Goal: Task Accomplishment & Management: Manage account settings

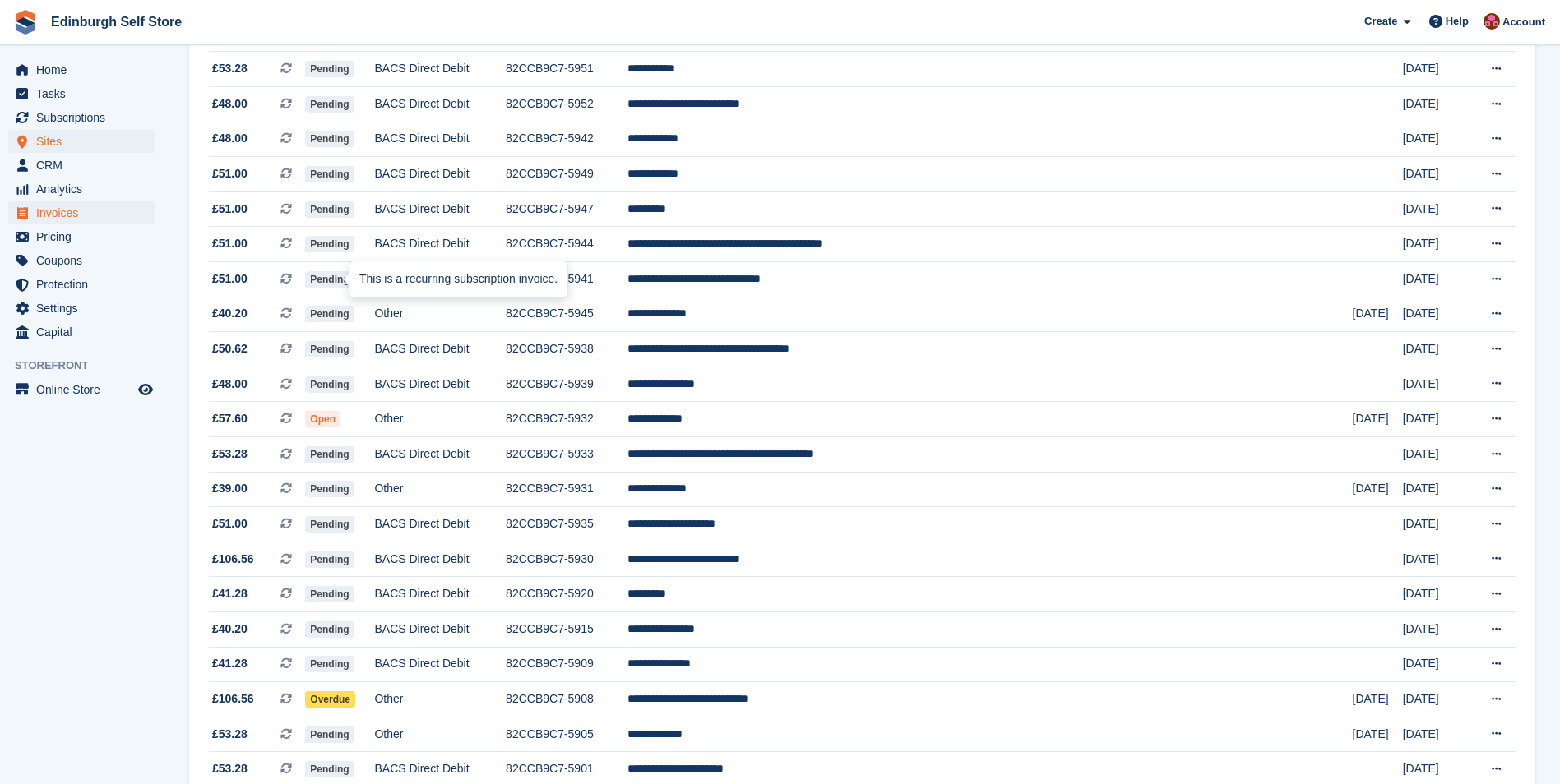
scroll to position [329, 0]
click at [85, 115] on span "Subscriptions" at bounding box center [85, 117] width 98 height 23
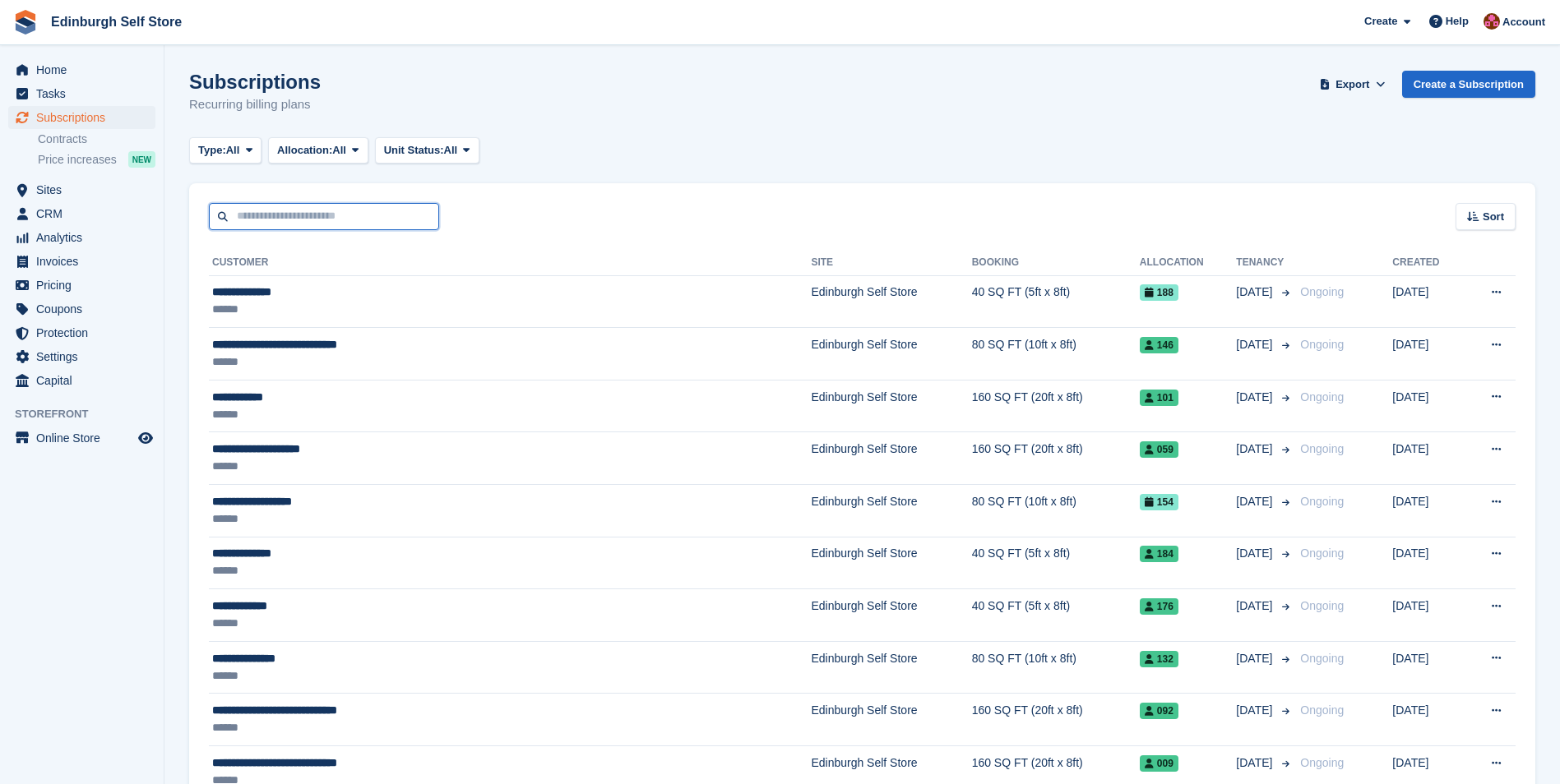
click at [287, 217] on input "text" at bounding box center [324, 216] width 231 height 27
type input "****"
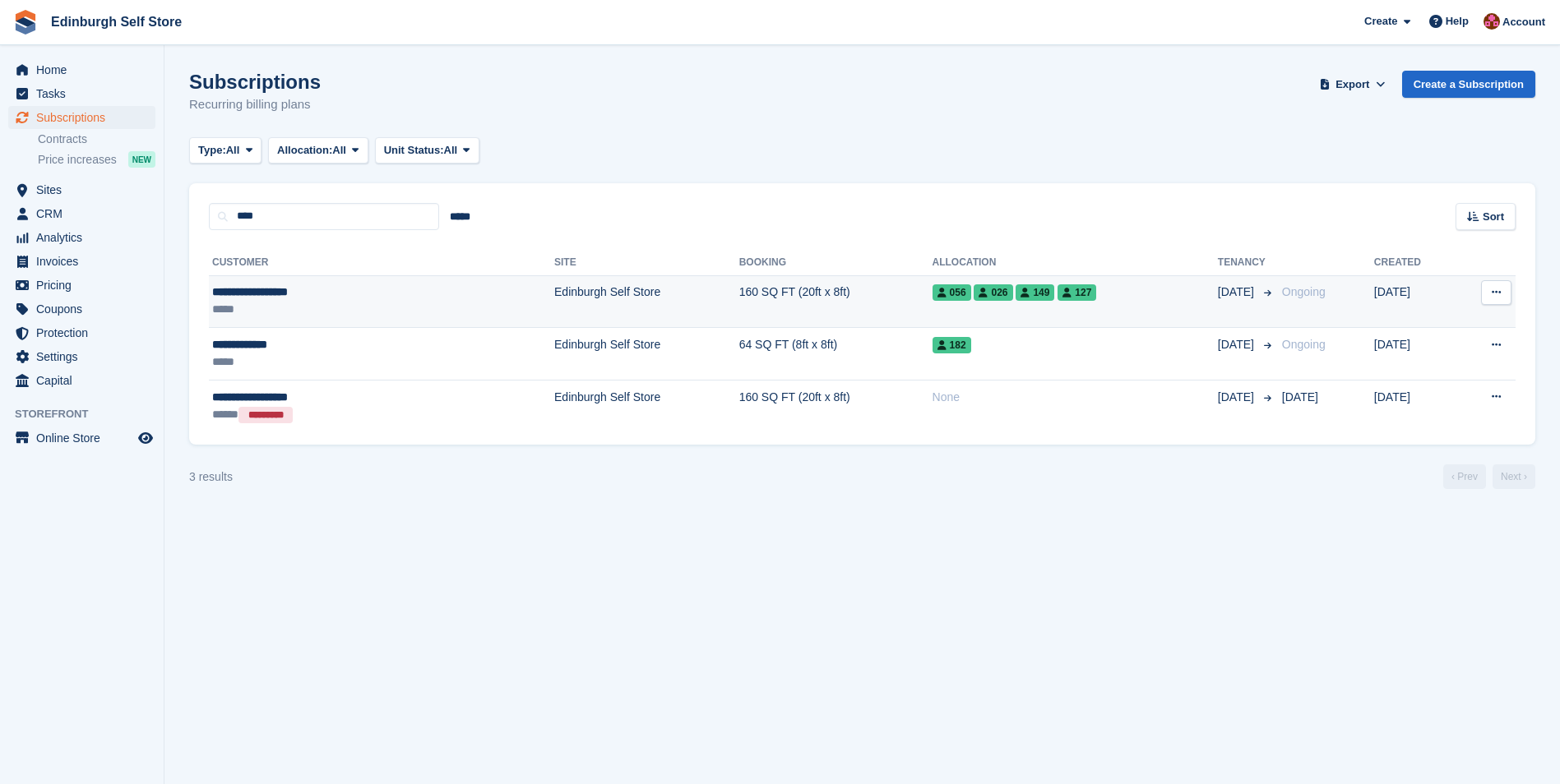
click at [739, 290] on td "160 SQ FT (20ft x 8ft)" at bounding box center [836, 302] width 193 height 52
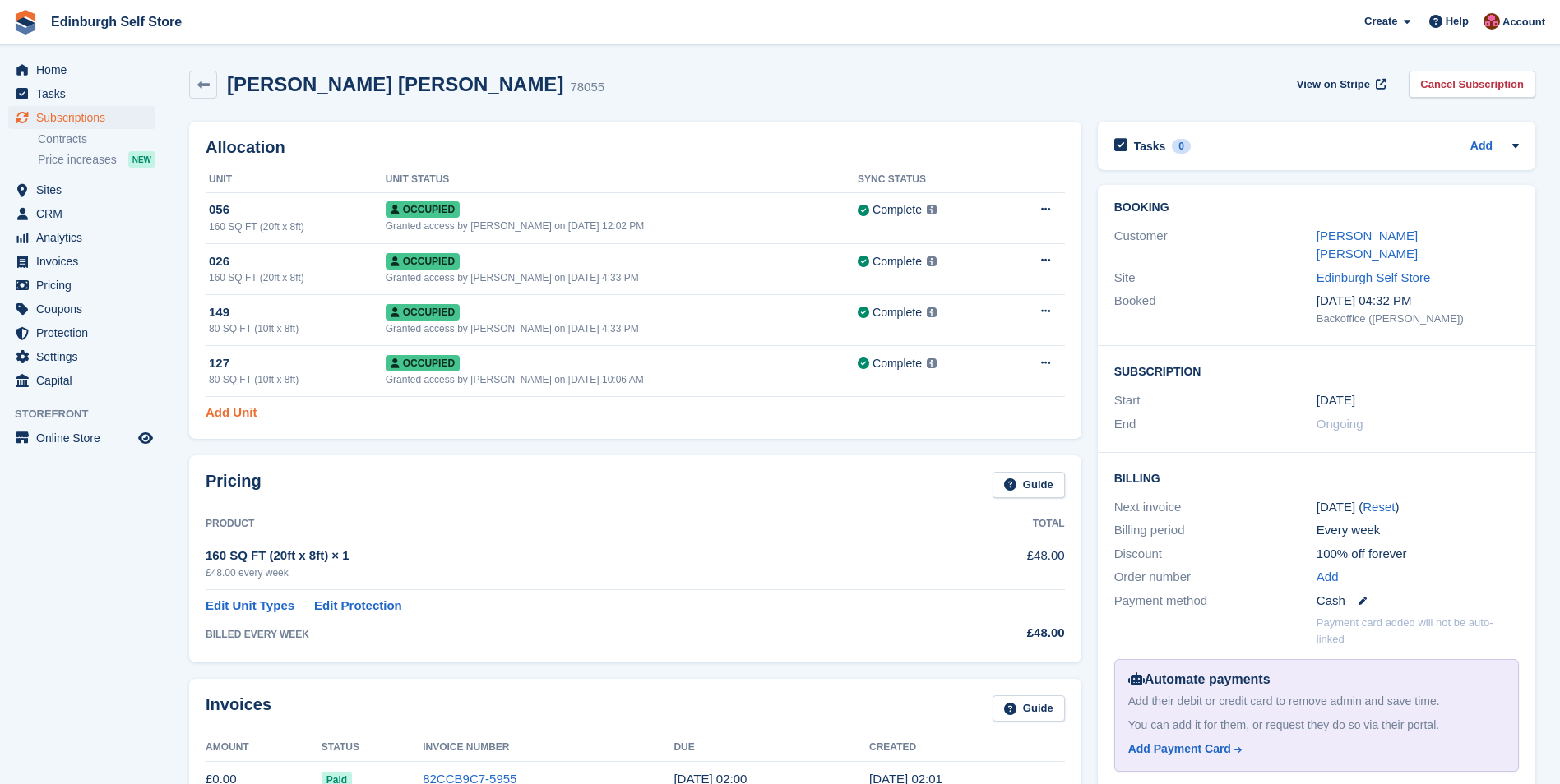
click at [242, 410] on link "Add Unit" at bounding box center [231, 413] width 51 height 19
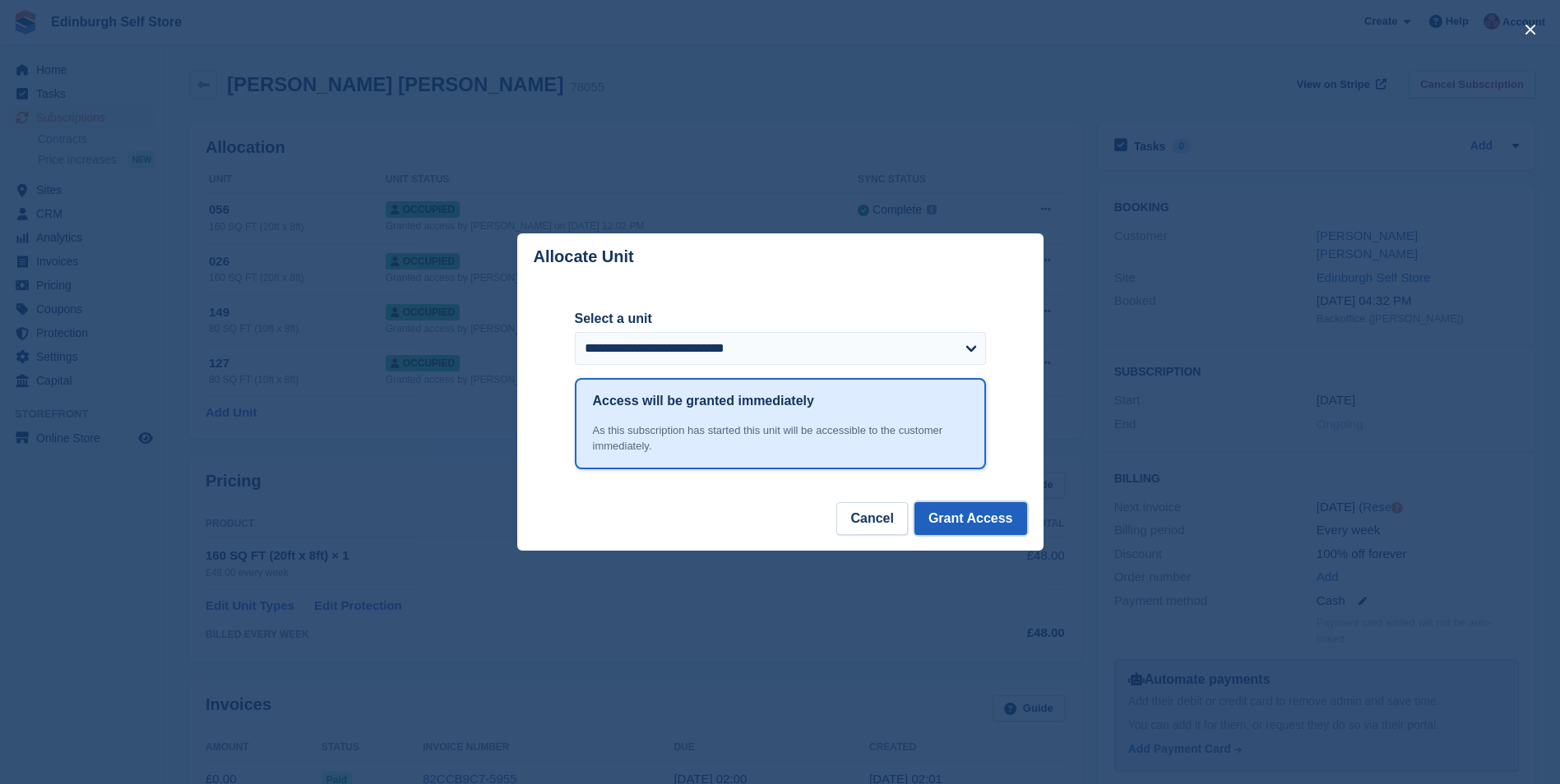
click at [967, 520] on button "Grant Access" at bounding box center [971, 519] width 112 height 33
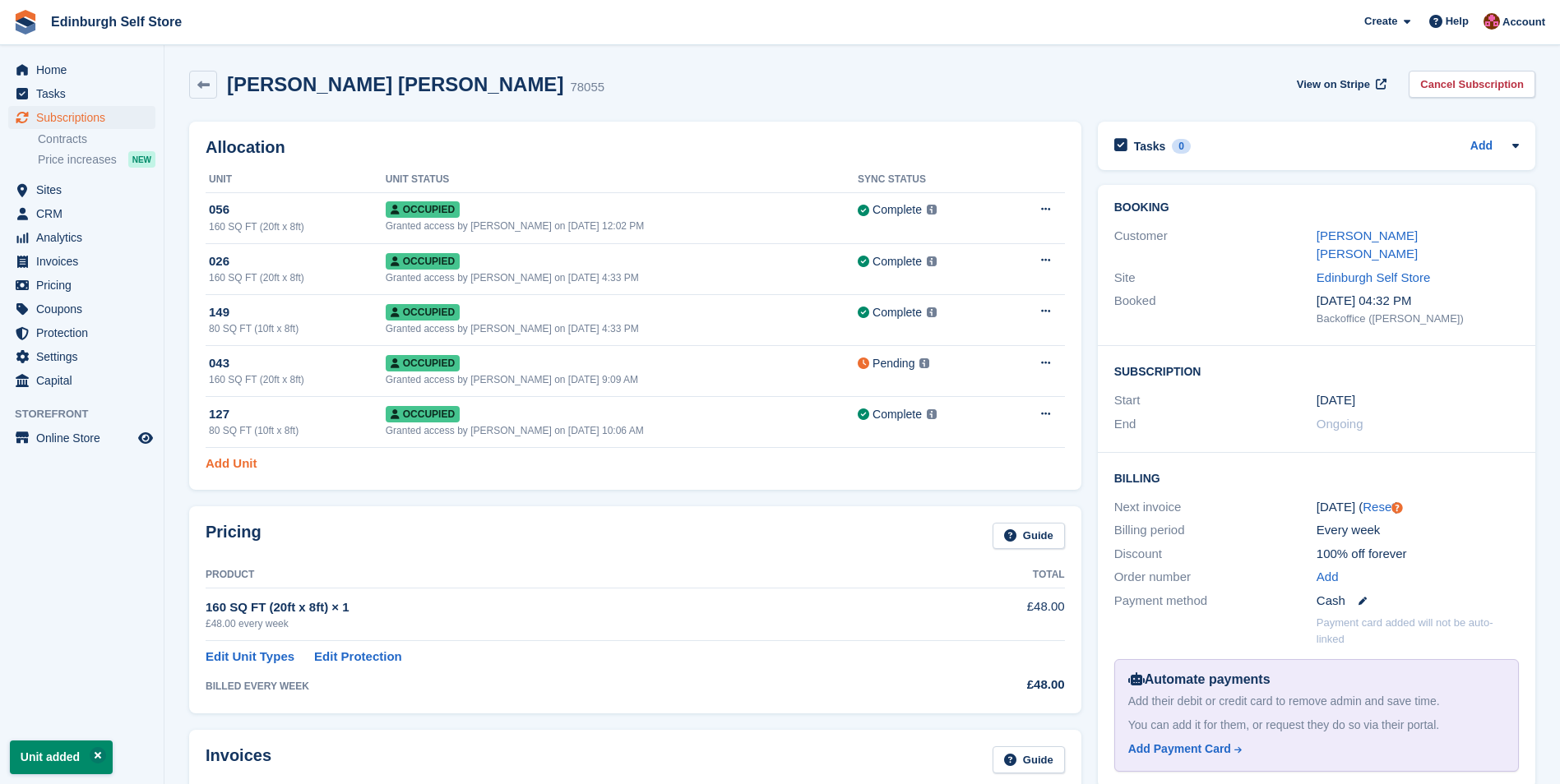
click at [229, 463] on link "Add Unit" at bounding box center [231, 464] width 51 height 19
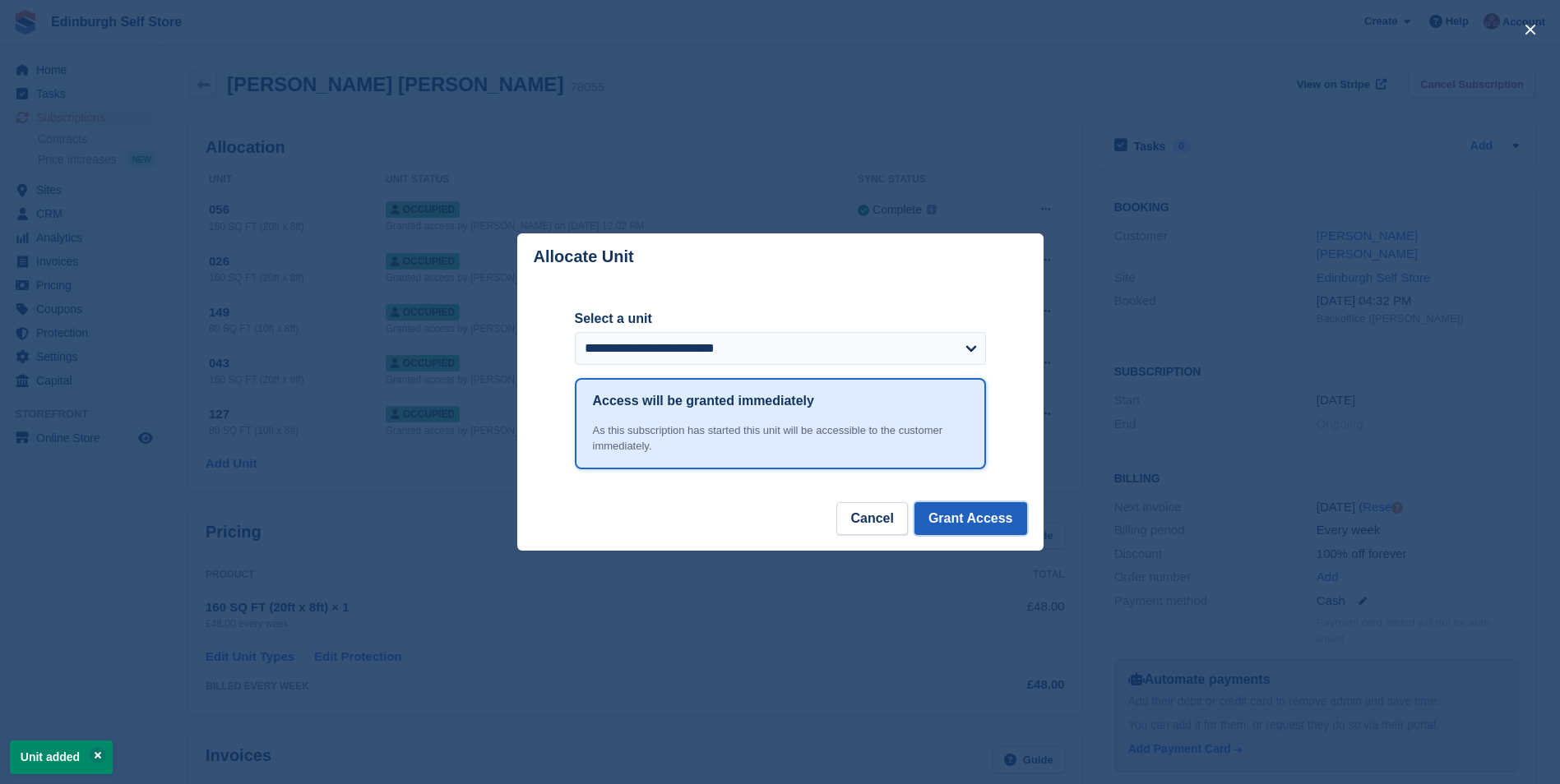
click at [965, 515] on button "Grant Access" at bounding box center [971, 519] width 112 height 33
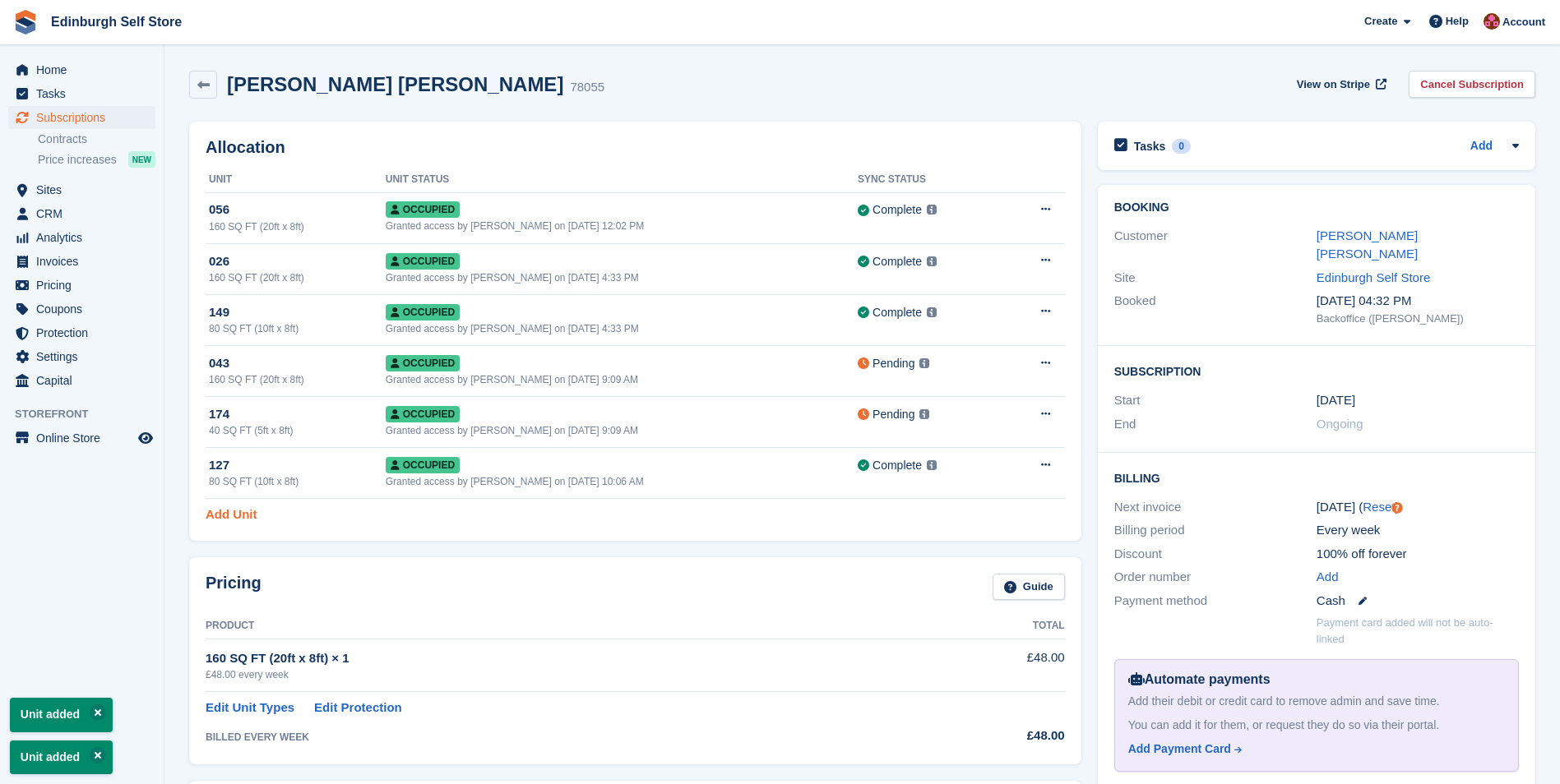
click at [223, 516] on link "Add Unit" at bounding box center [231, 515] width 51 height 19
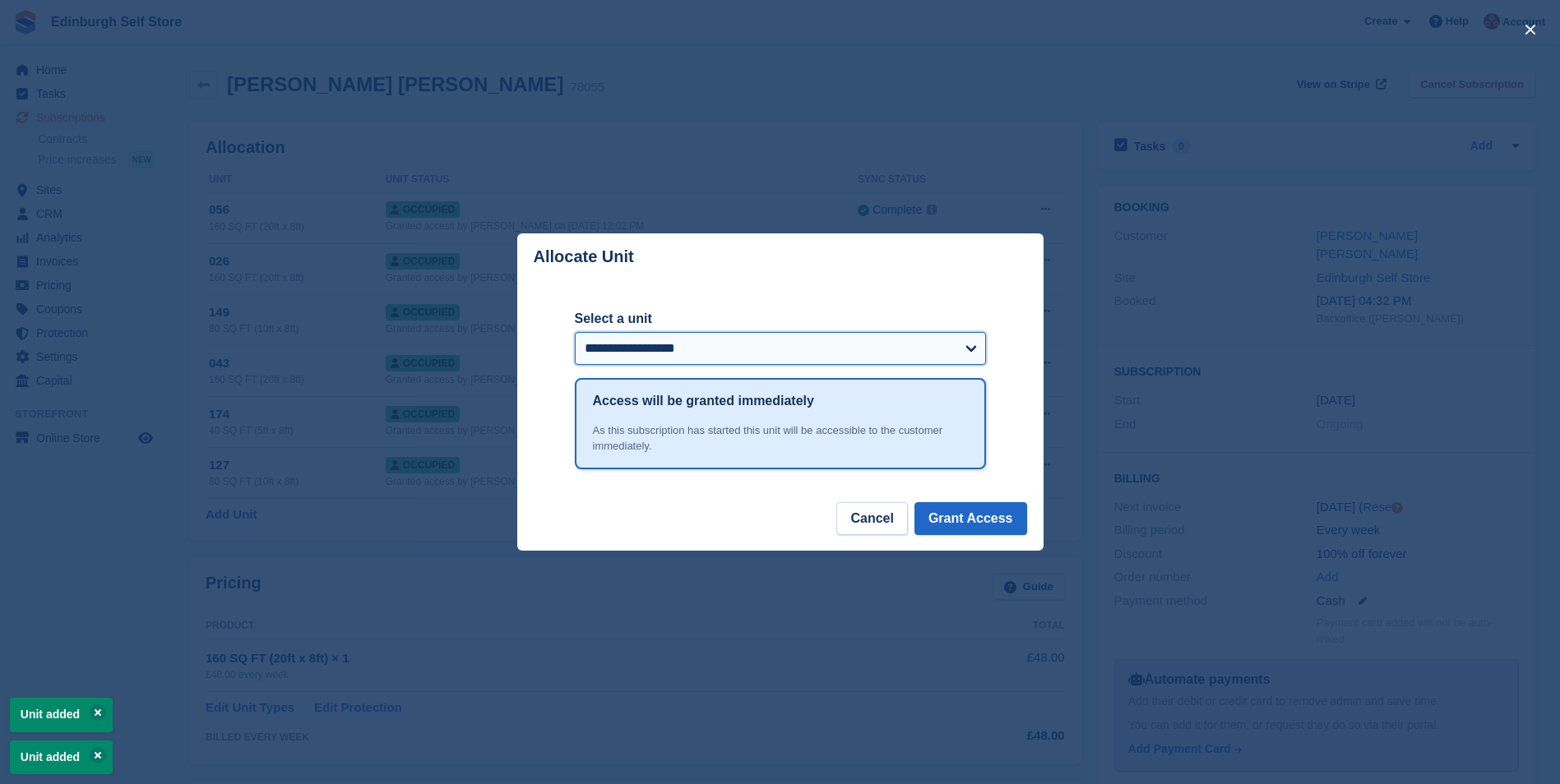
click at [973, 353] on select "**********" at bounding box center [780, 349] width 411 height 33
click at [872, 514] on button "Cancel" at bounding box center [871, 519] width 71 height 33
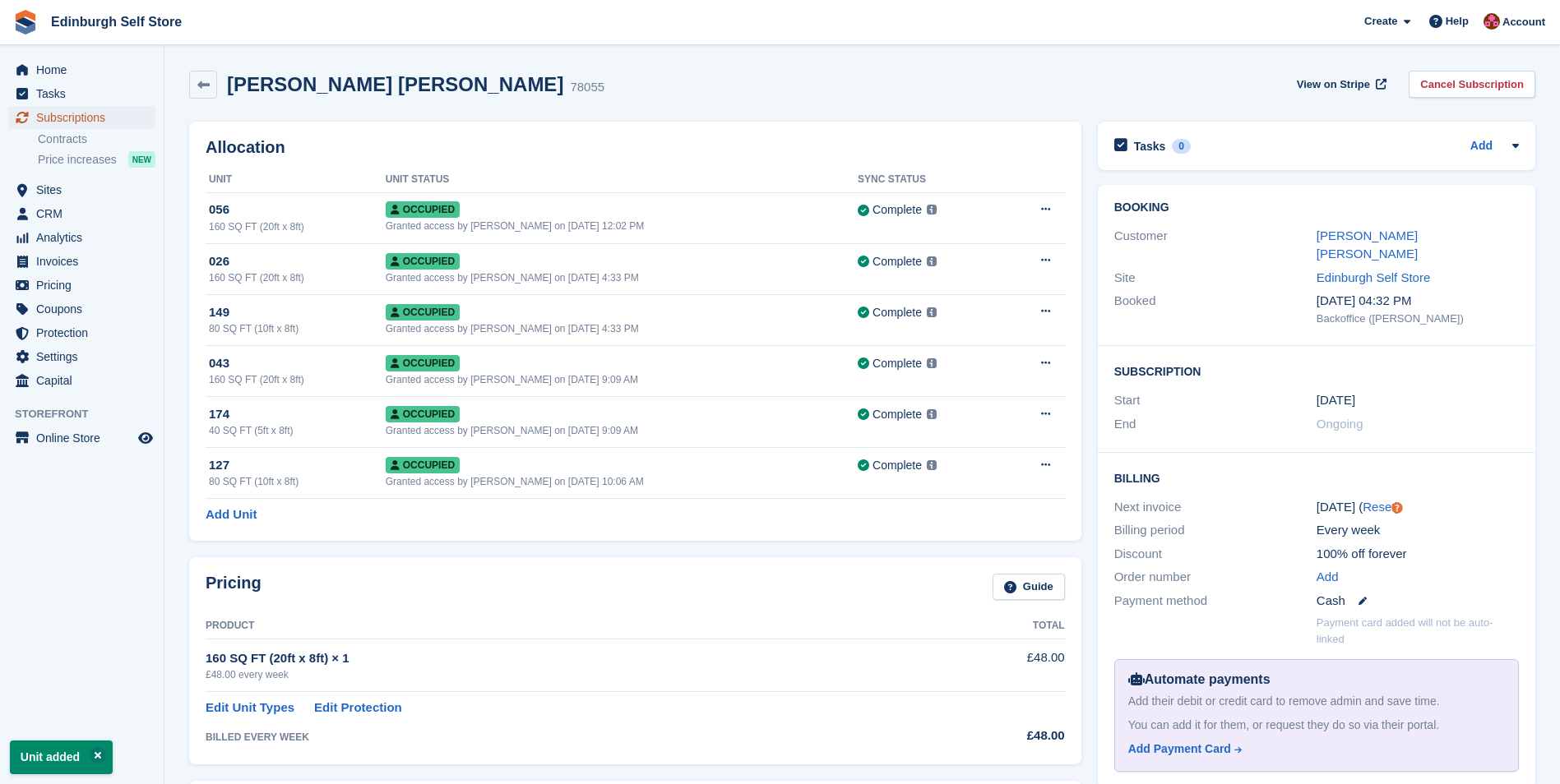
click at [64, 115] on span "Subscriptions" at bounding box center [85, 117] width 98 height 23
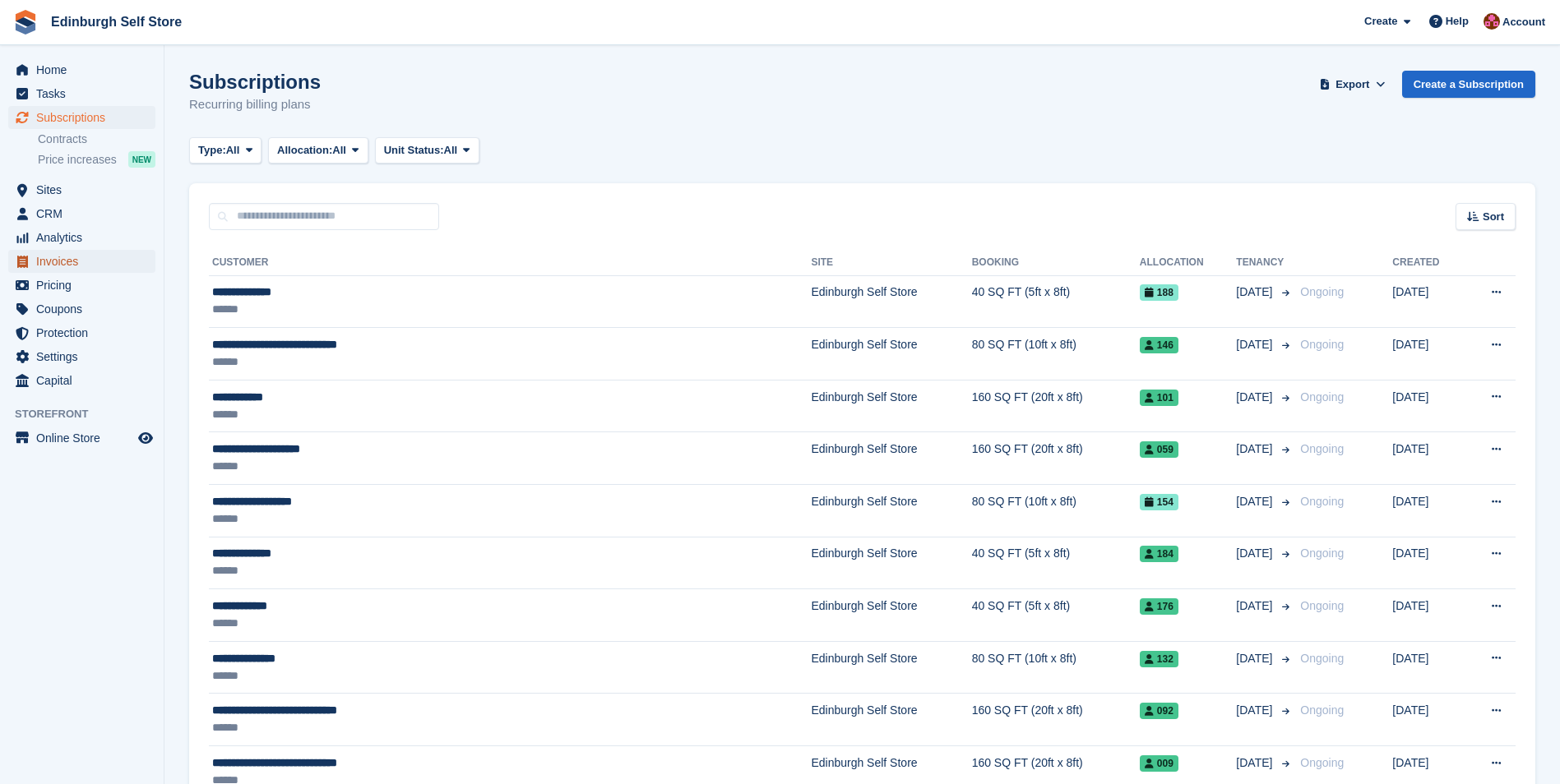
click at [91, 264] on span "Invoices" at bounding box center [85, 261] width 98 height 23
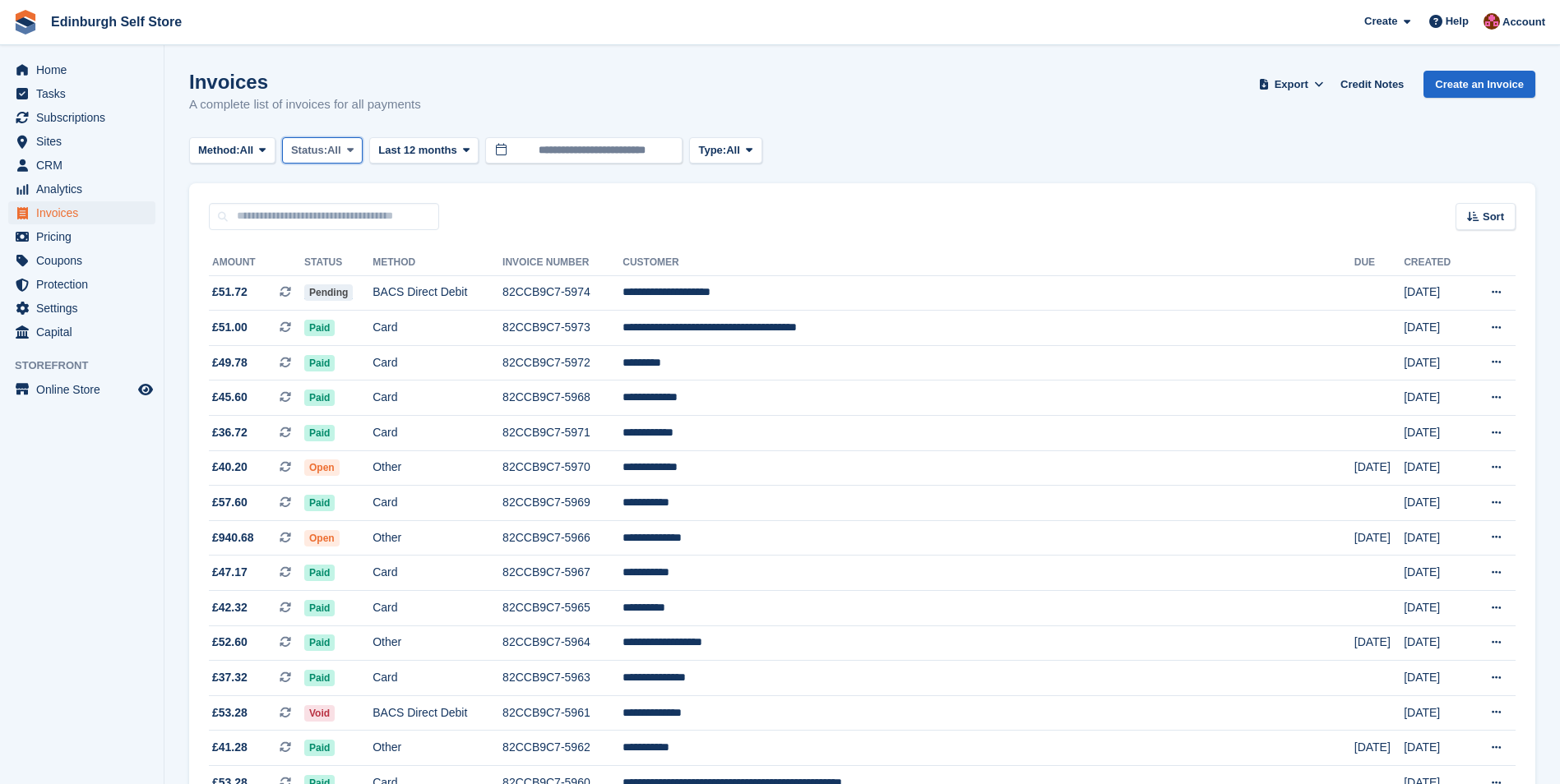
click at [353, 149] on icon at bounding box center [351, 150] width 7 height 10
click at [364, 285] on link "Open" at bounding box center [361, 278] width 143 height 30
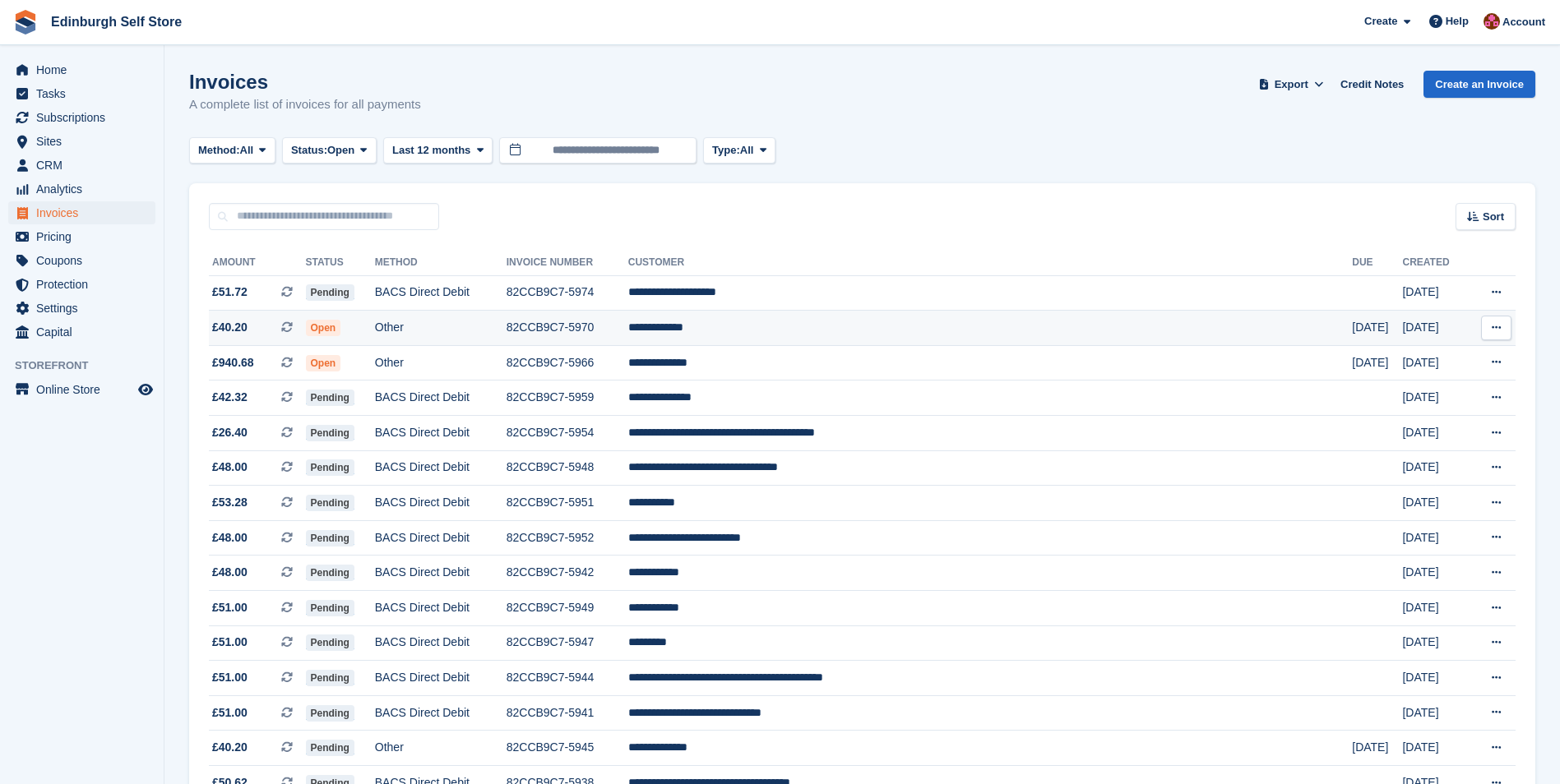
click at [827, 327] on td "**********" at bounding box center [990, 328] width 723 height 36
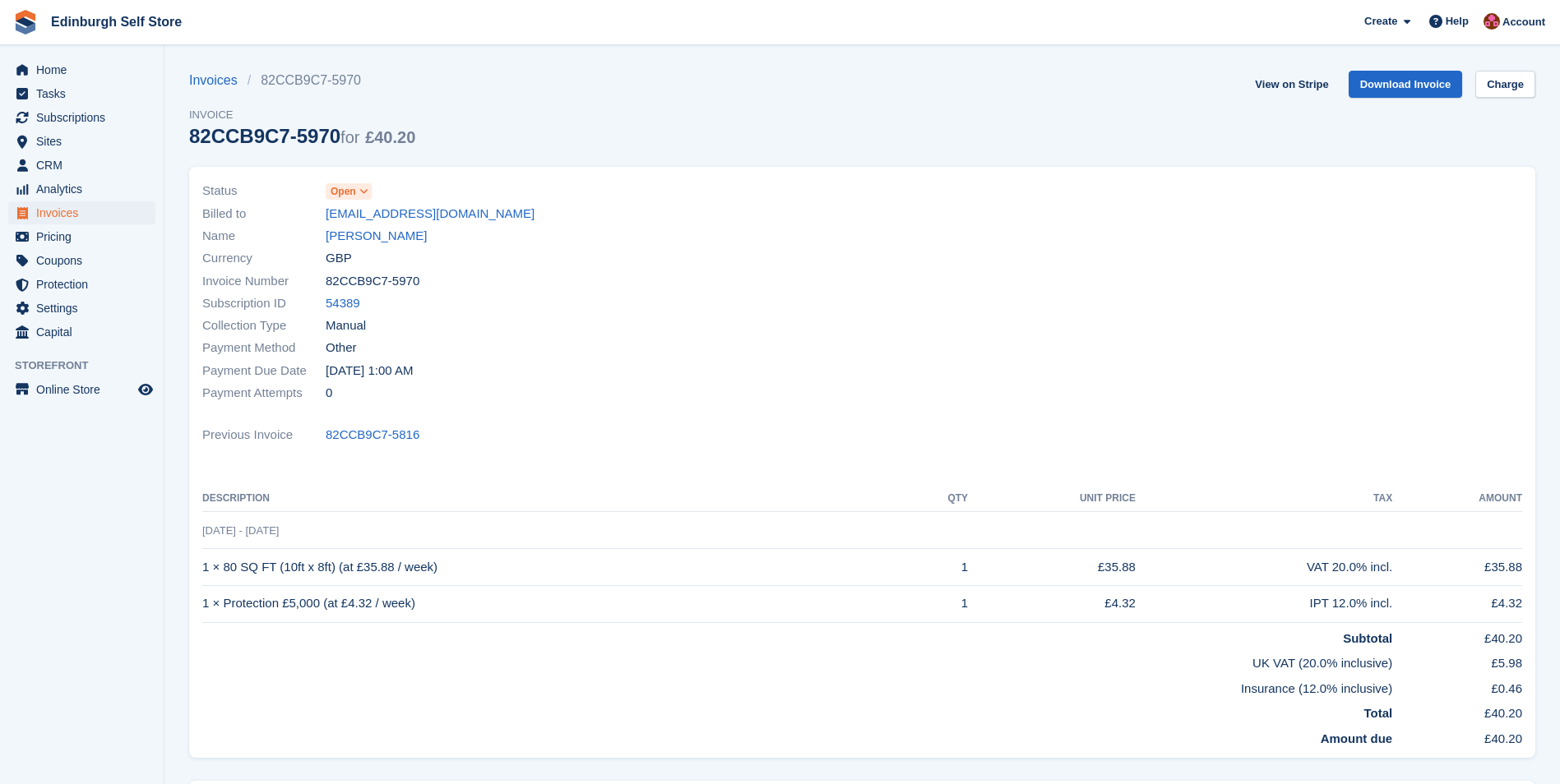
click at [360, 191] on icon at bounding box center [364, 191] width 9 height 10
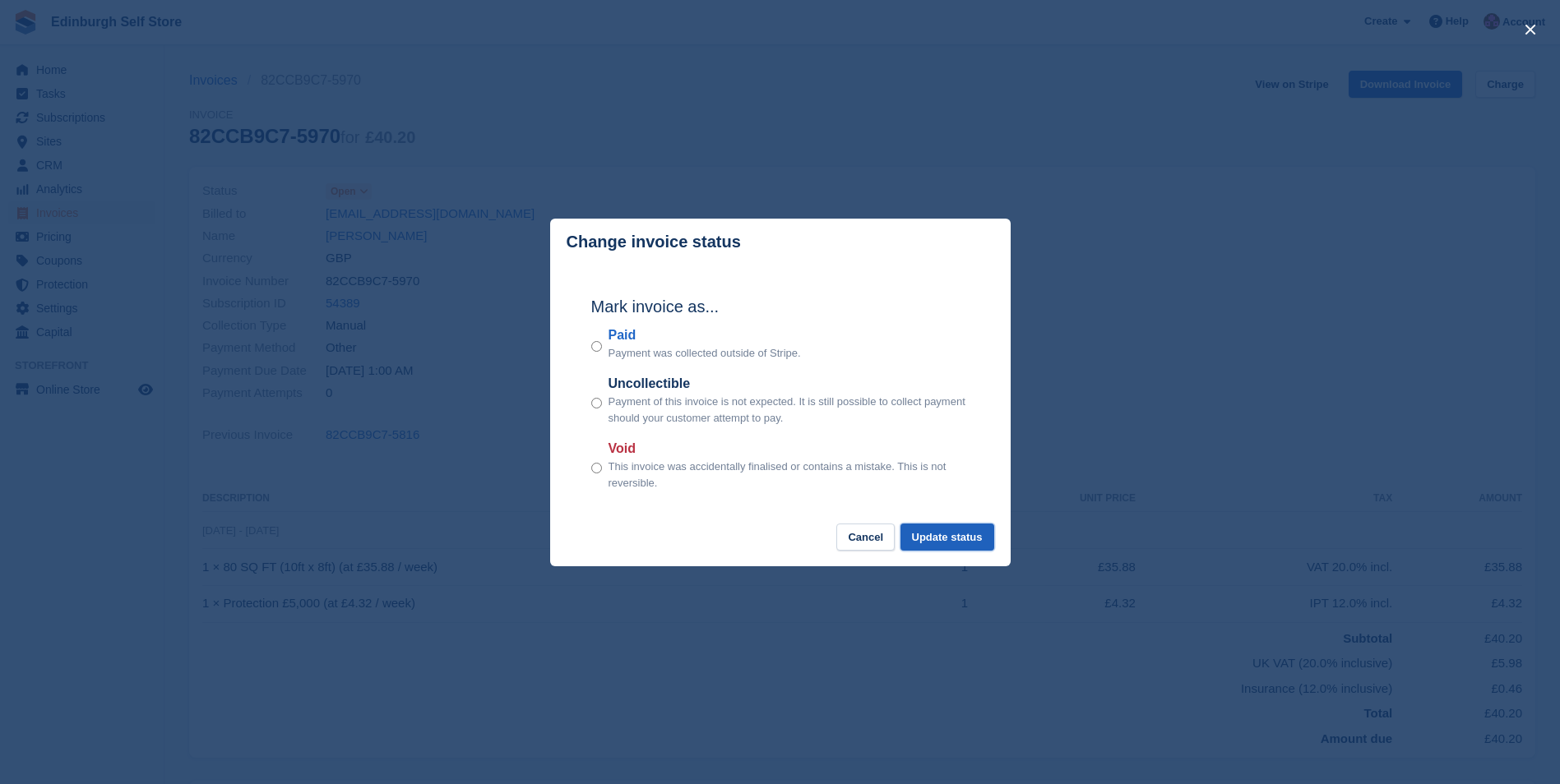
click at [947, 533] on button "Update status" at bounding box center [948, 537] width 94 height 27
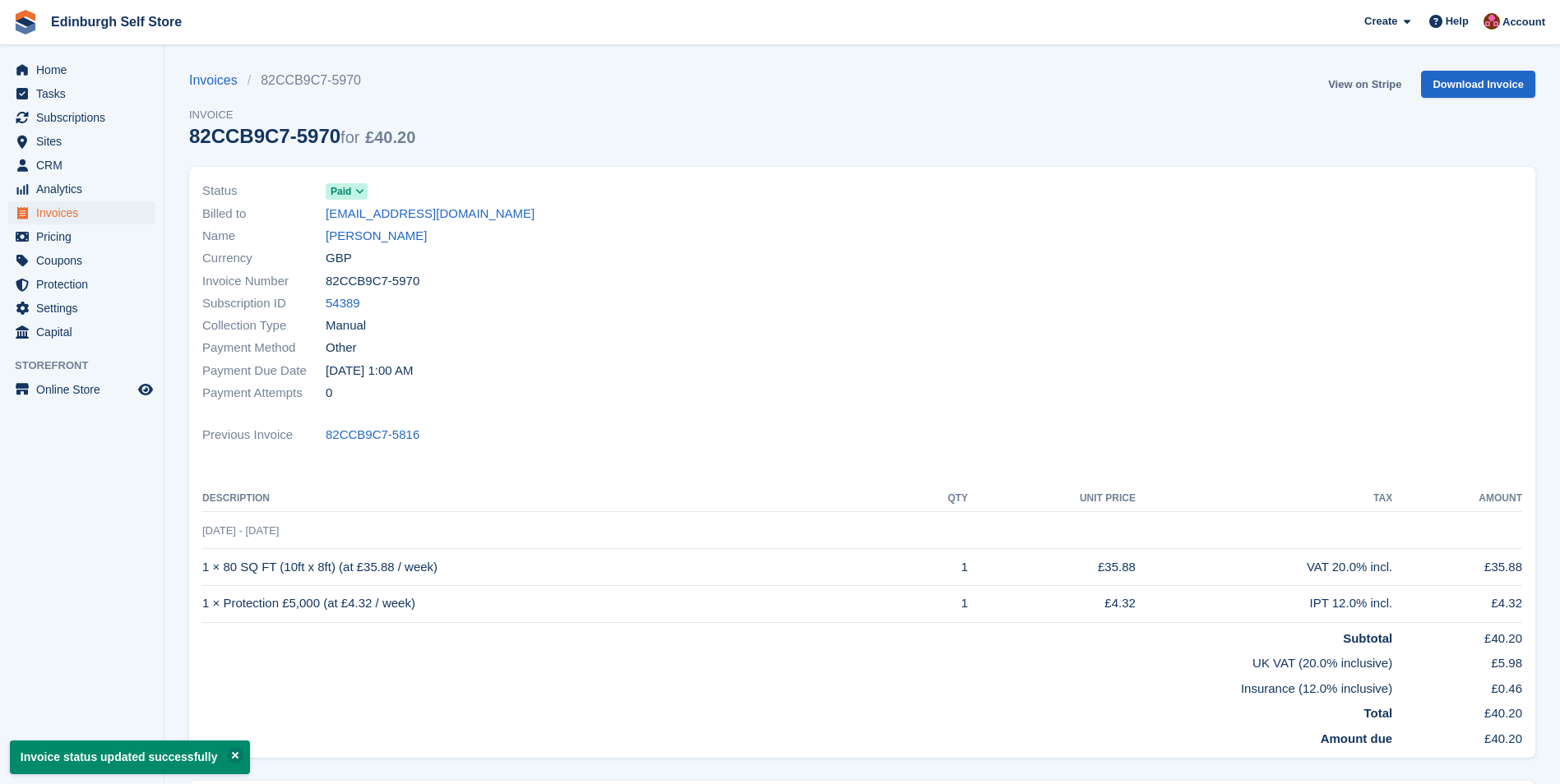
click at [1353, 87] on link "View on Stripe" at bounding box center [1364, 84] width 86 height 27
click at [104, 218] on span "Invoices" at bounding box center [85, 212] width 98 height 23
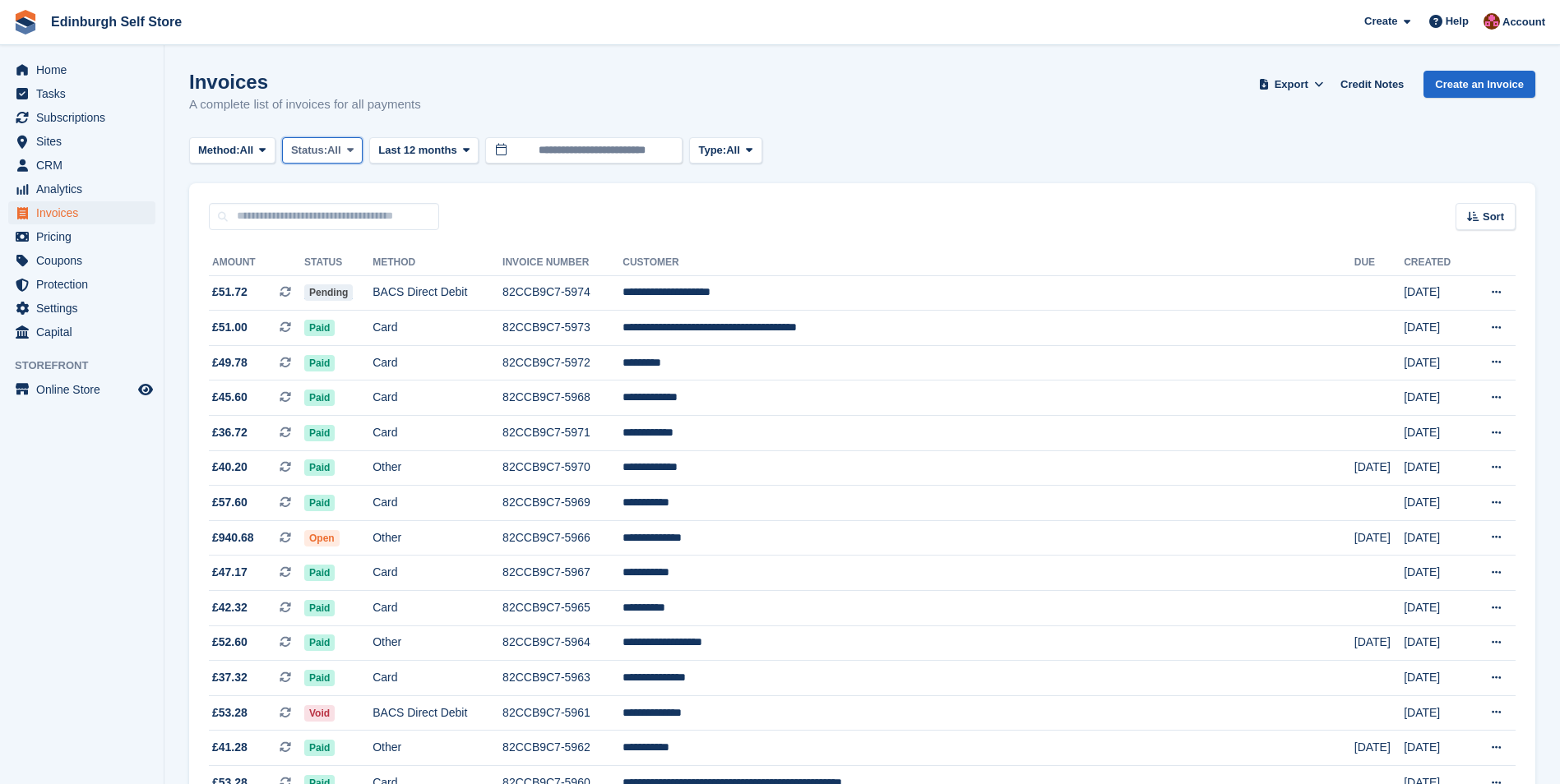
click at [357, 153] on span at bounding box center [350, 150] width 13 height 13
click at [355, 285] on link "Open" at bounding box center [361, 278] width 143 height 30
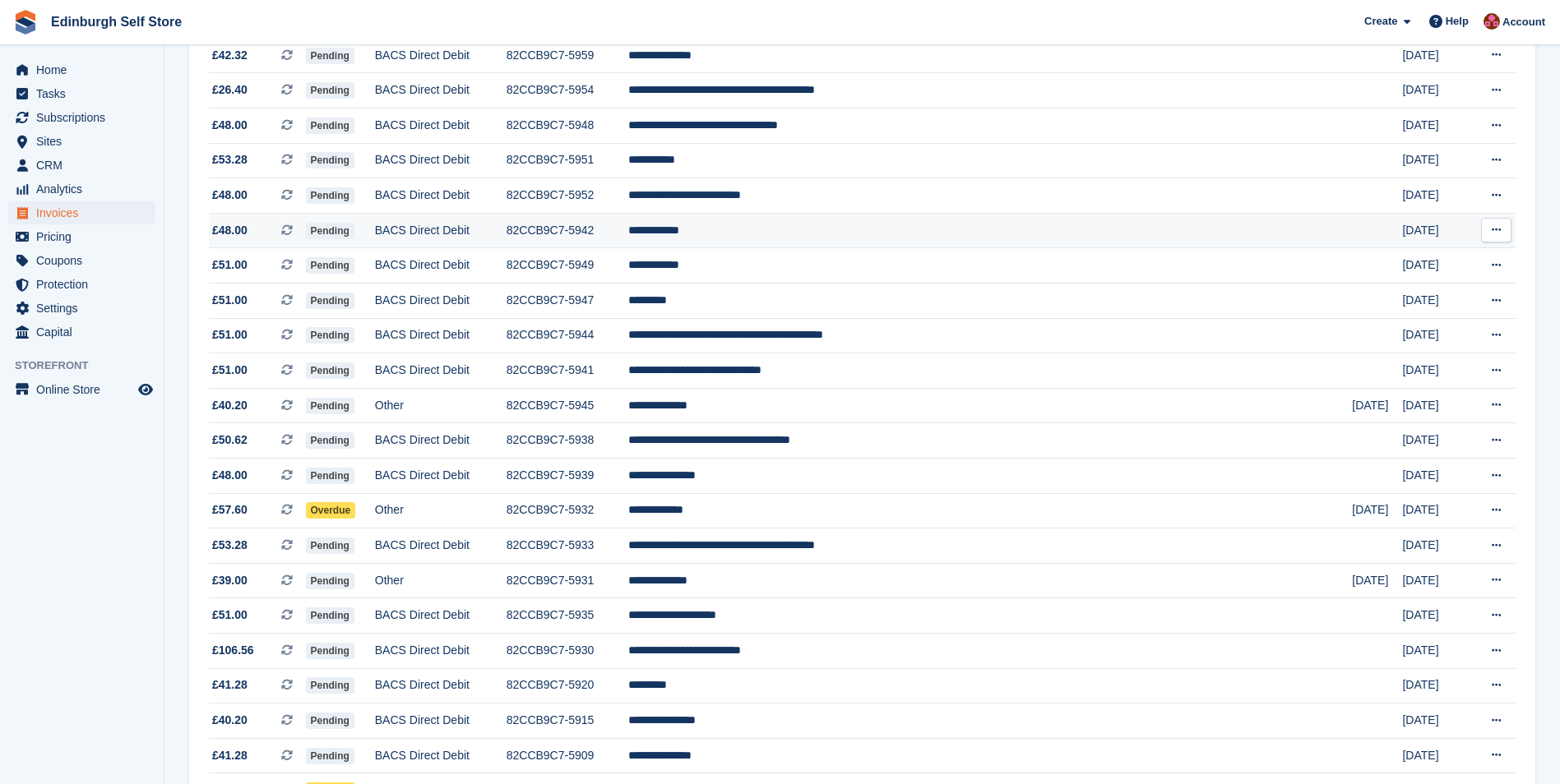
scroll to position [411, 0]
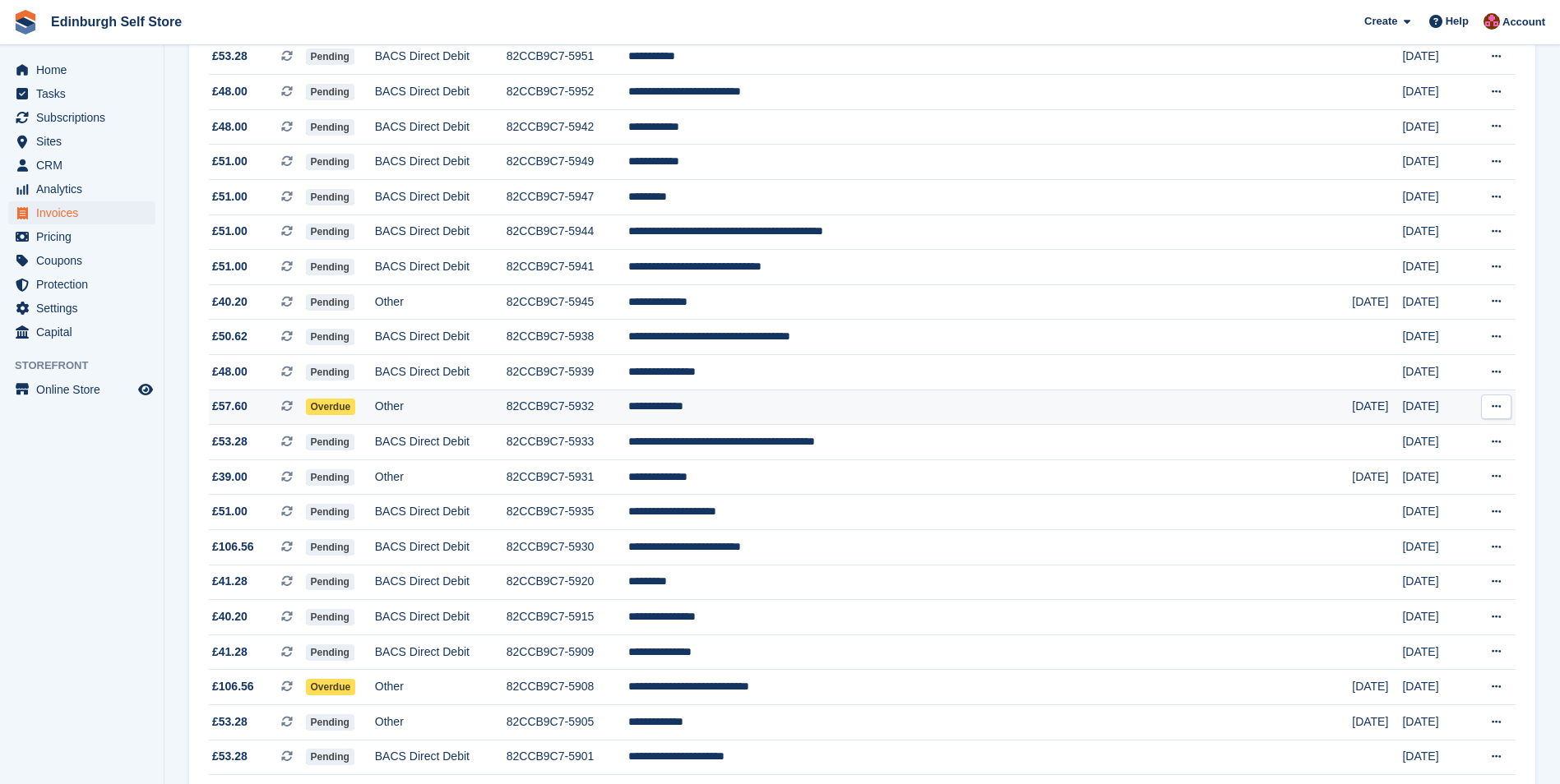
click at [826, 411] on td "**********" at bounding box center [990, 407] width 723 height 36
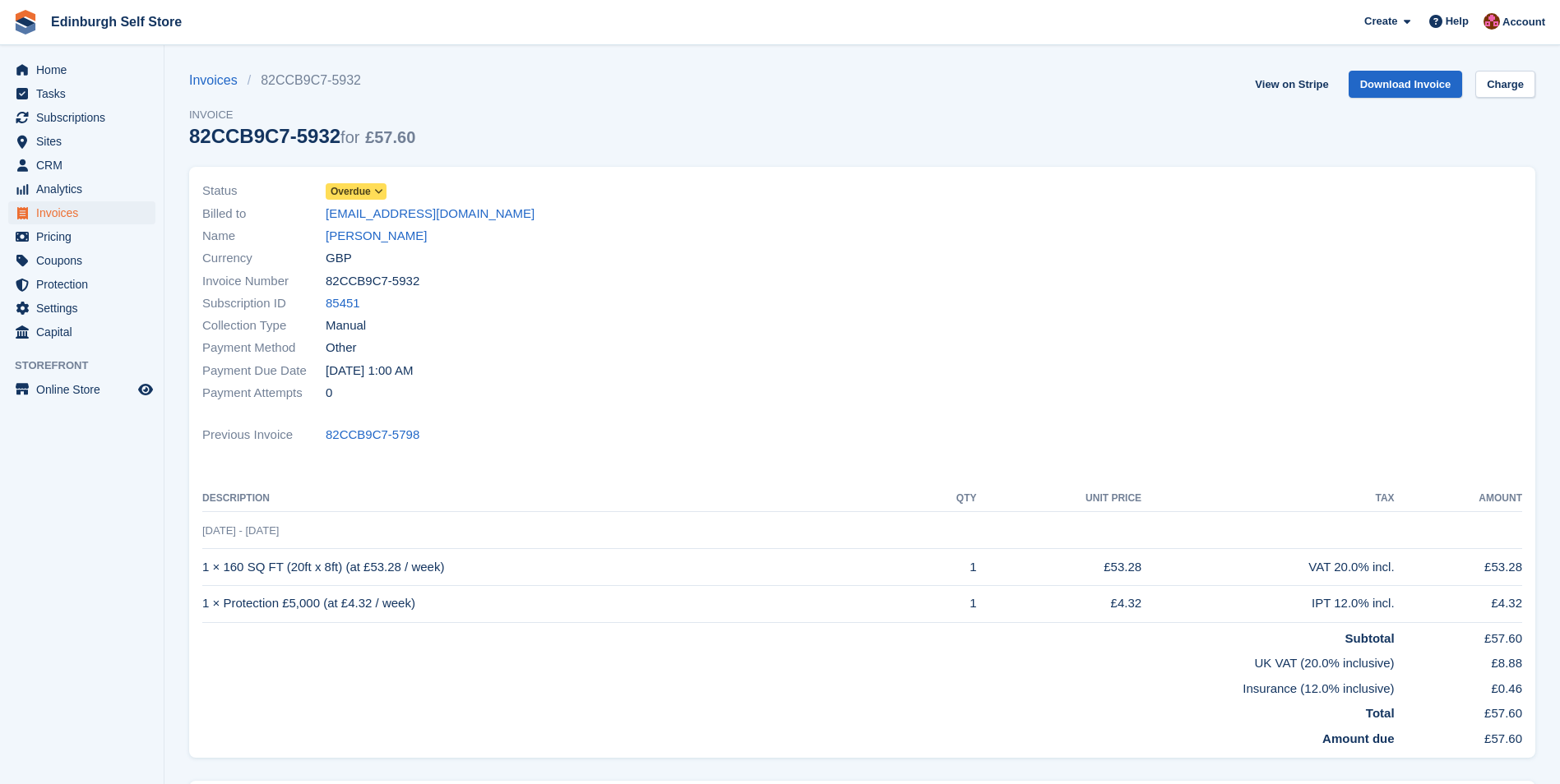
click at [374, 193] on icon at bounding box center [379, 191] width 9 height 10
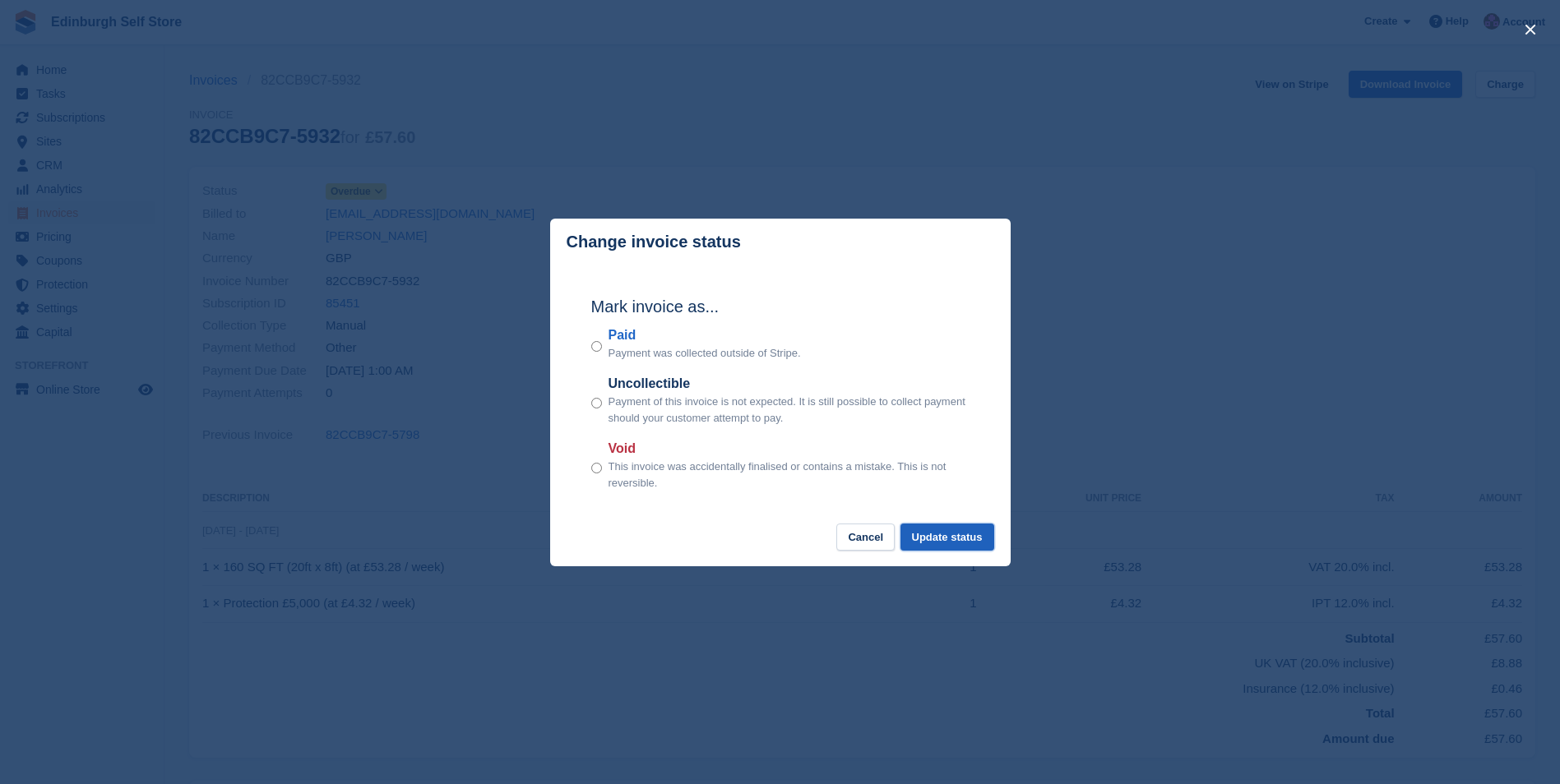
click at [941, 541] on button "Update status" at bounding box center [948, 537] width 94 height 27
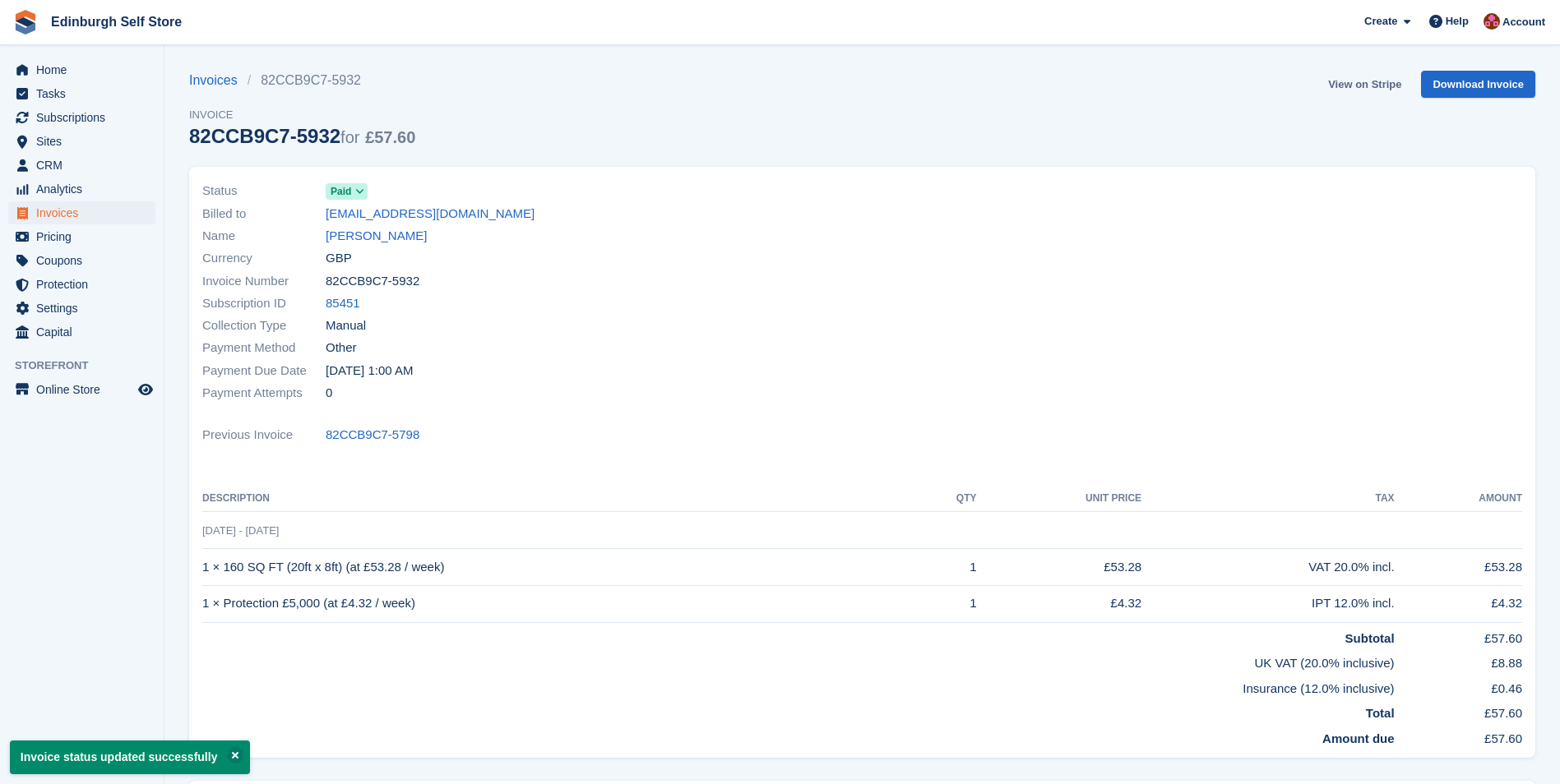
click at [1364, 80] on link "View on Stripe" at bounding box center [1364, 84] width 86 height 27
click at [88, 216] on span "Invoices" at bounding box center [85, 212] width 98 height 23
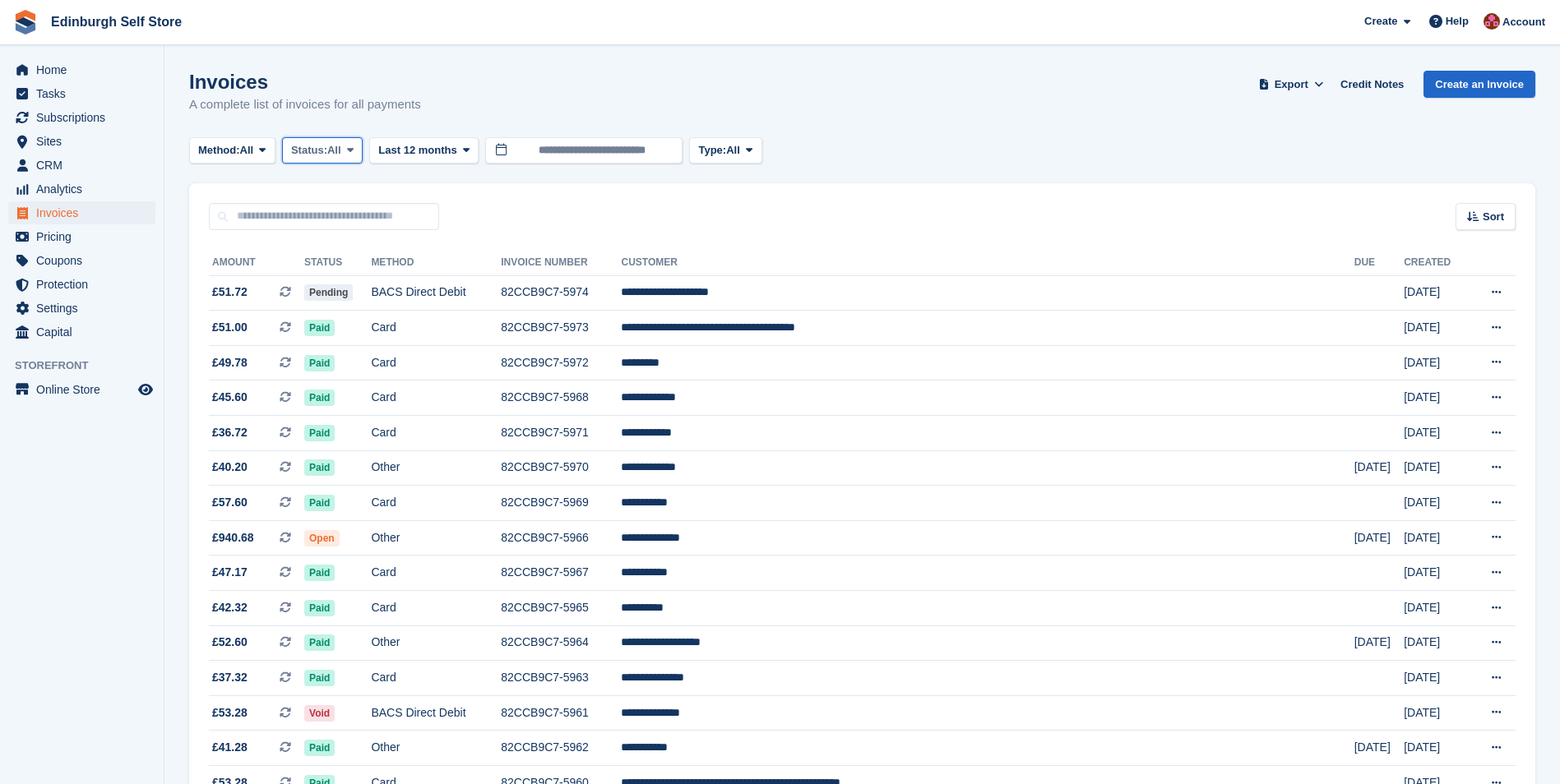
click at [363, 147] on button "Status: All" at bounding box center [322, 151] width 81 height 27
click at [368, 277] on link "Open" at bounding box center [361, 278] width 143 height 30
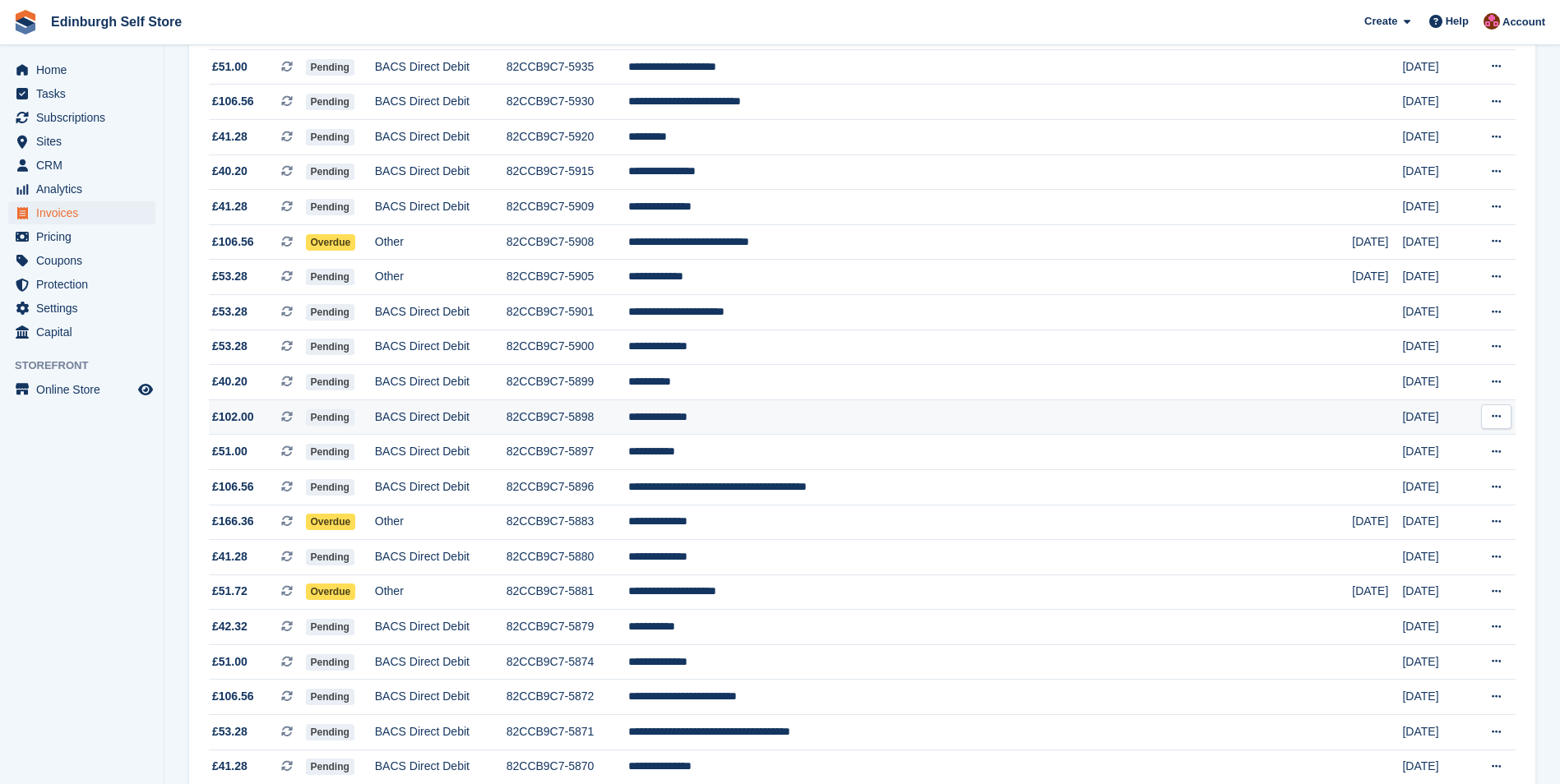
scroll to position [822, 0]
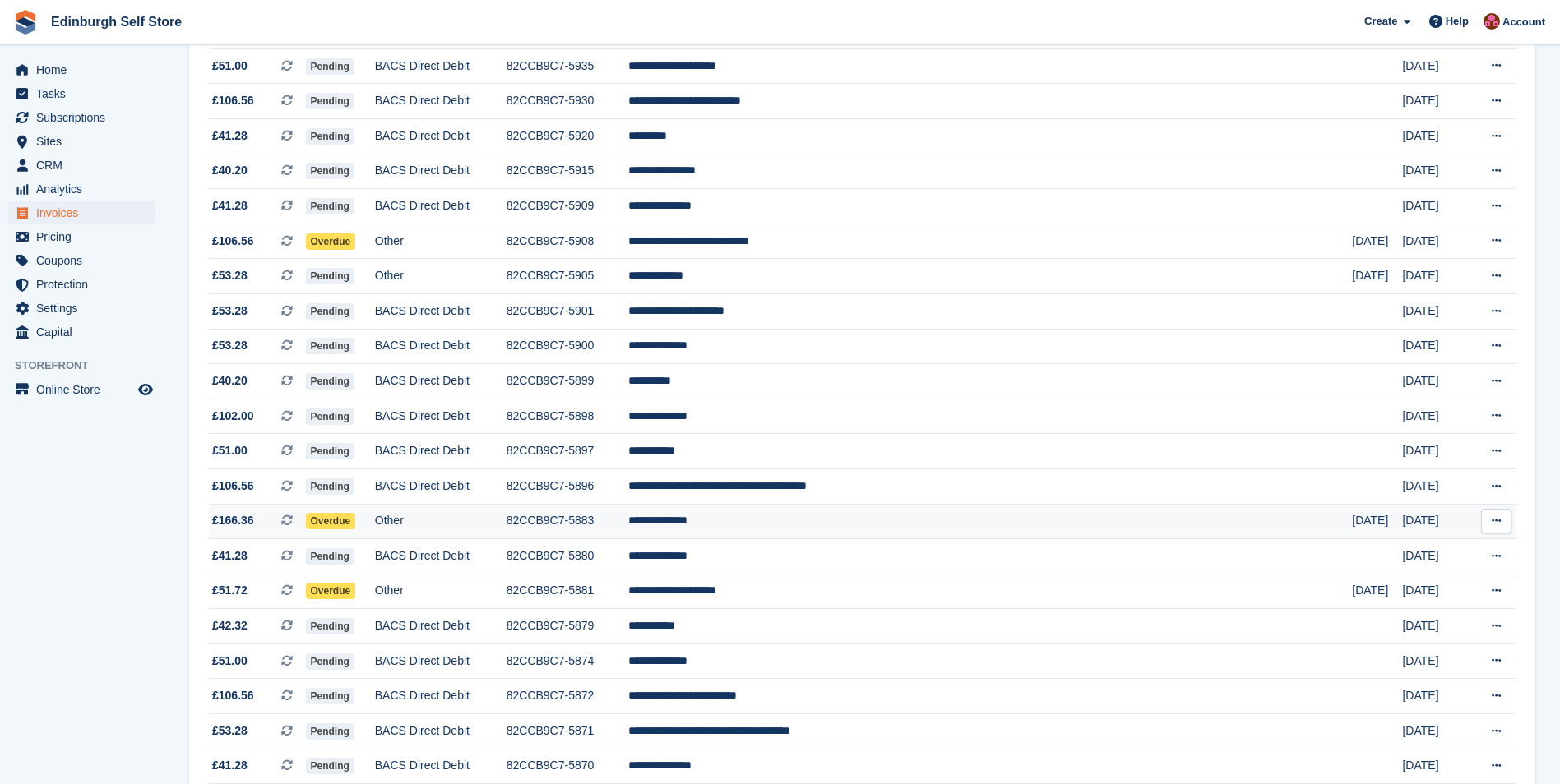
click at [836, 520] on td "**********" at bounding box center [990, 521] width 723 height 36
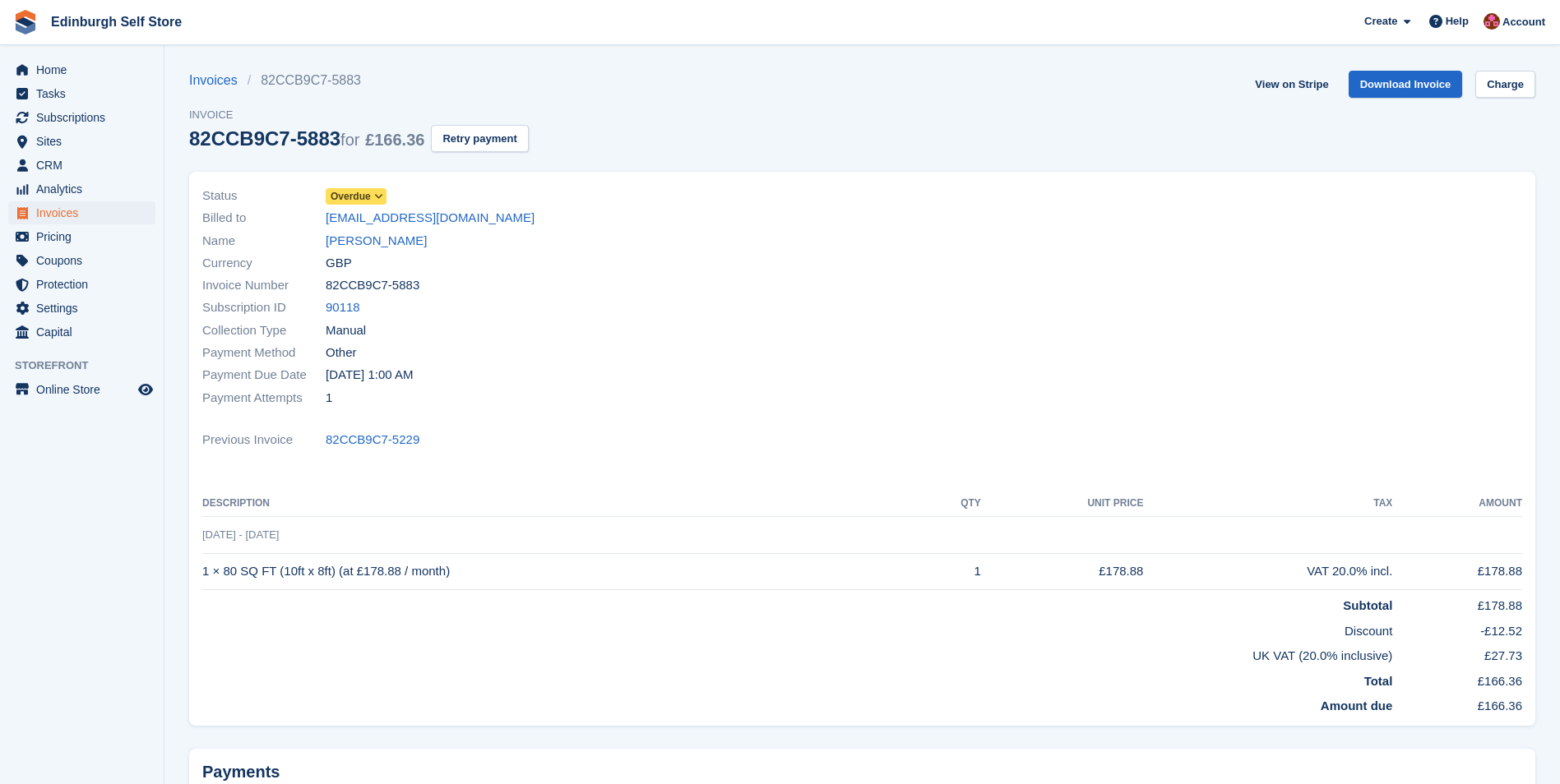
click at [380, 194] on icon at bounding box center [379, 196] width 9 height 10
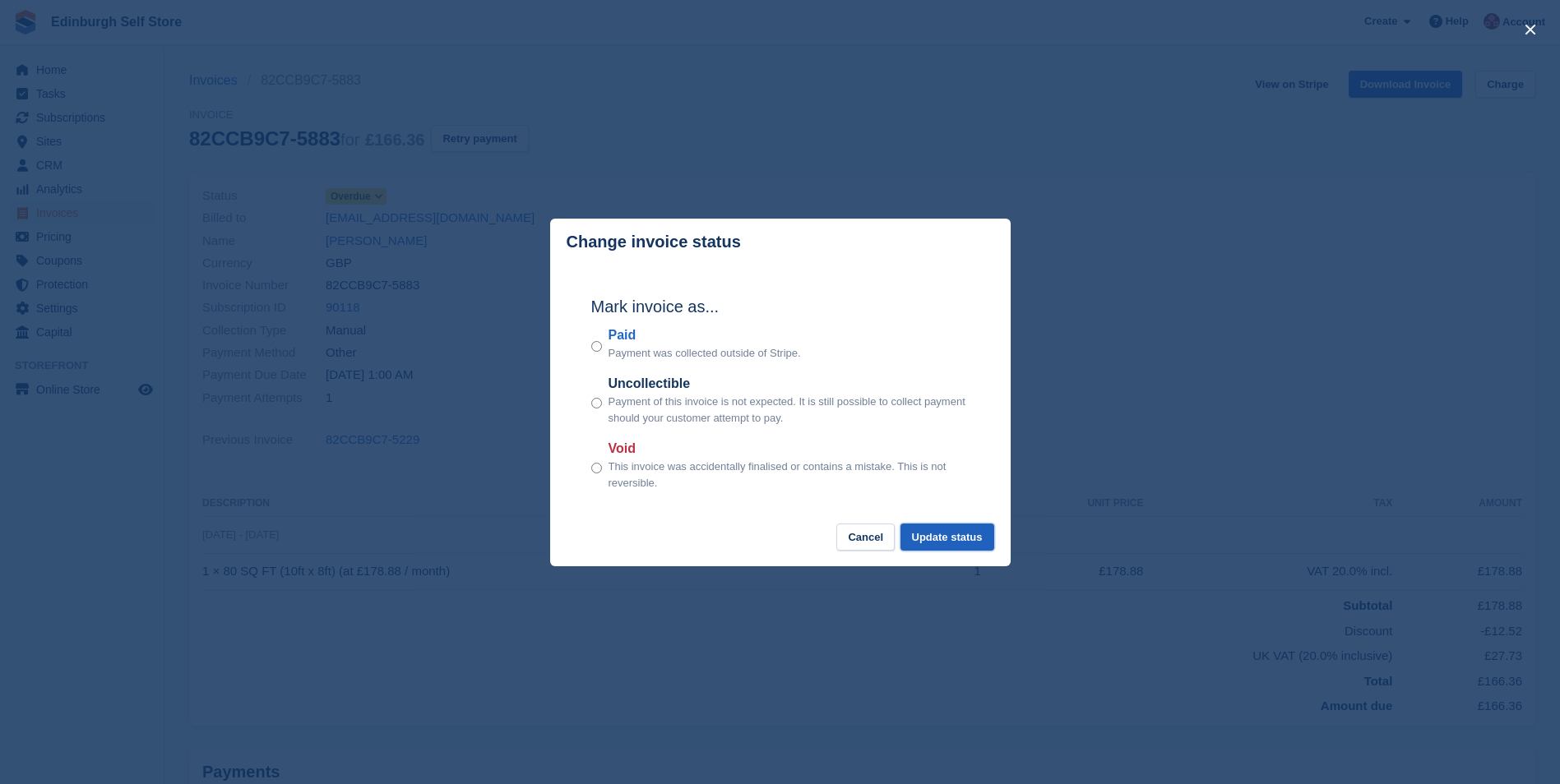
click at [932, 536] on button "Update status" at bounding box center [948, 537] width 94 height 27
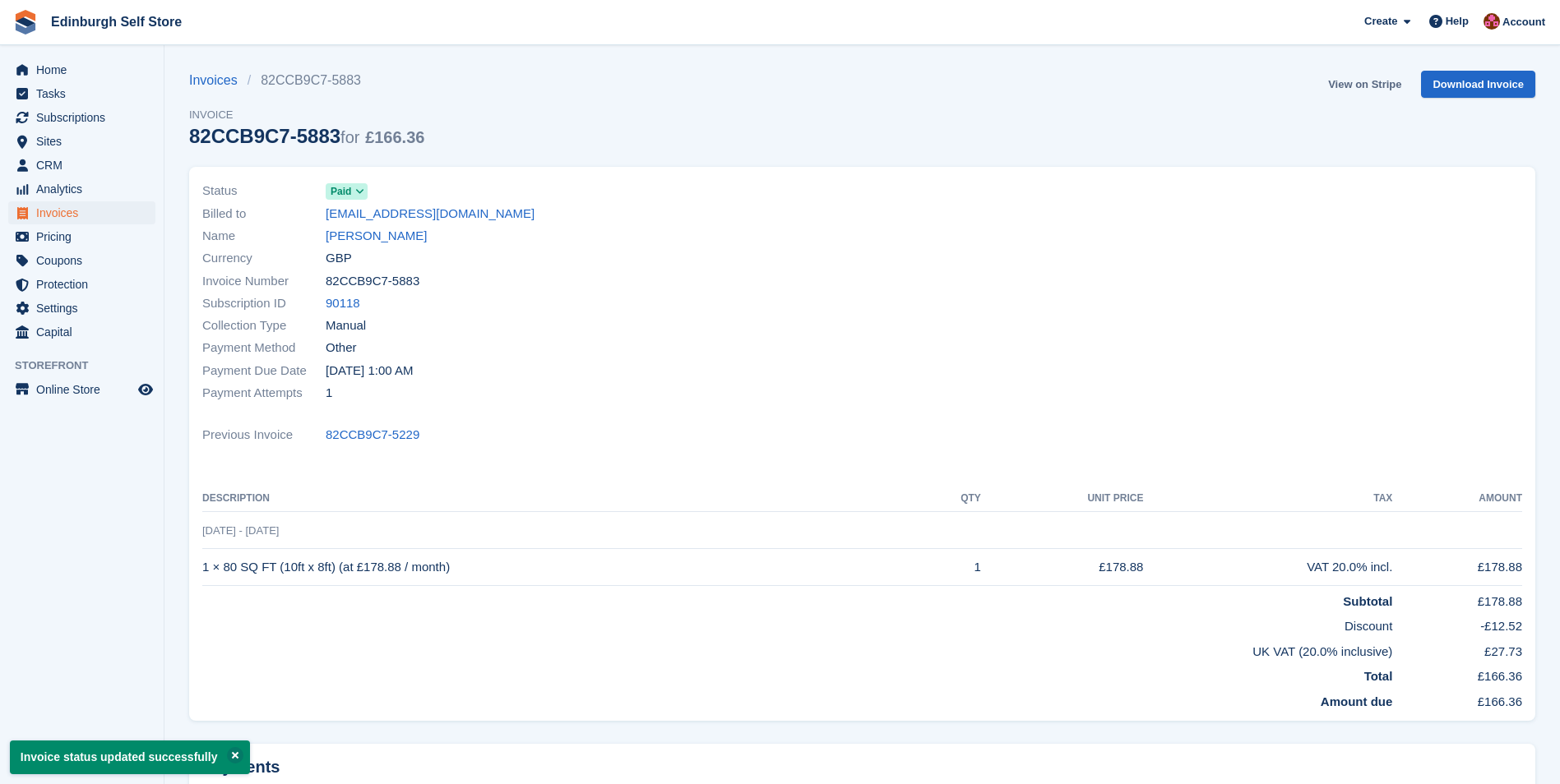
click at [1375, 83] on link "View on Stripe" at bounding box center [1364, 84] width 86 height 27
click at [87, 216] on span "Invoices" at bounding box center [85, 212] width 98 height 23
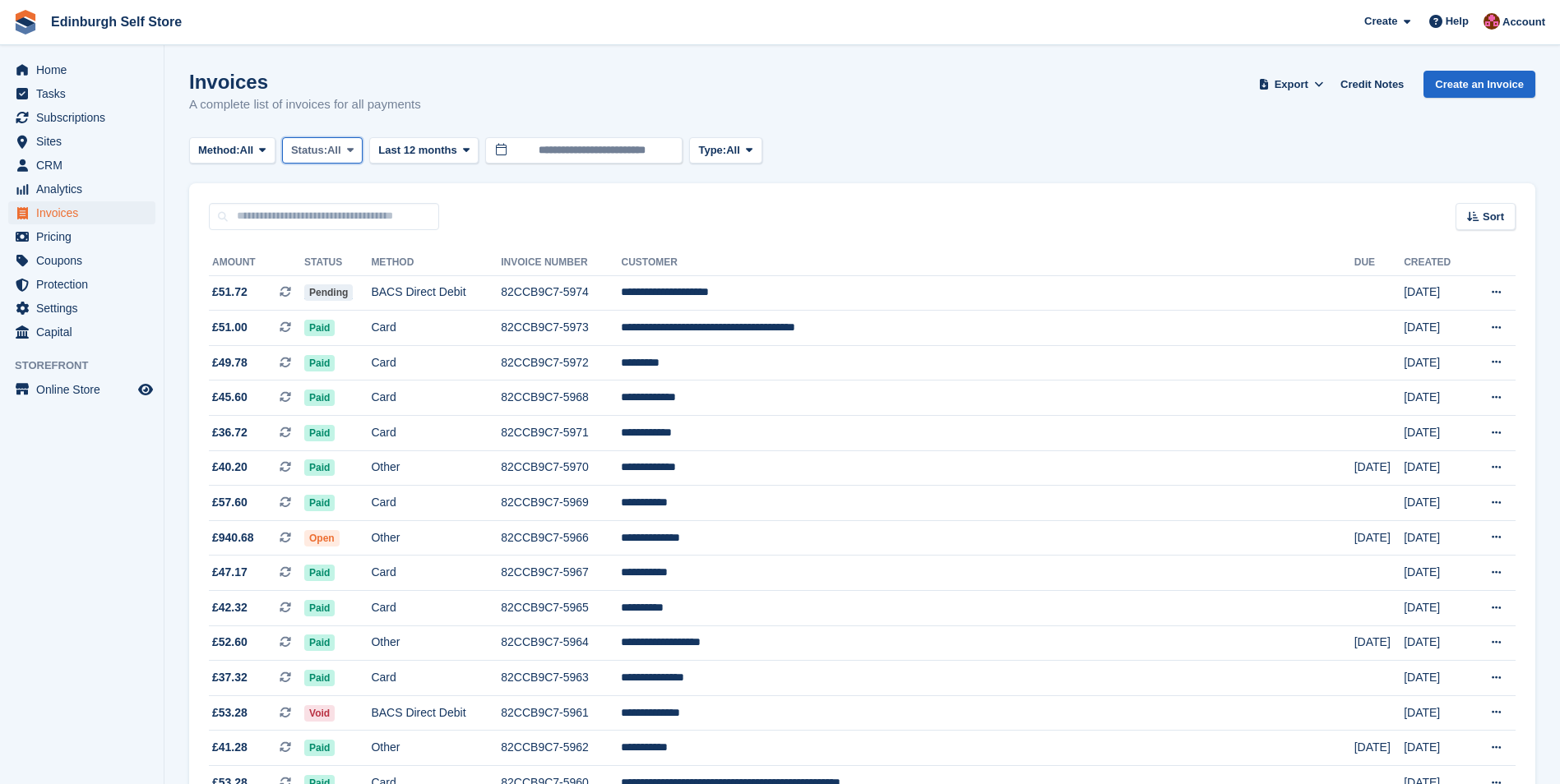
click at [353, 151] on icon at bounding box center [351, 150] width 7 height 10
click at [346, 282] on link "Open" at bounding box center [361, 278] width 143 height 30
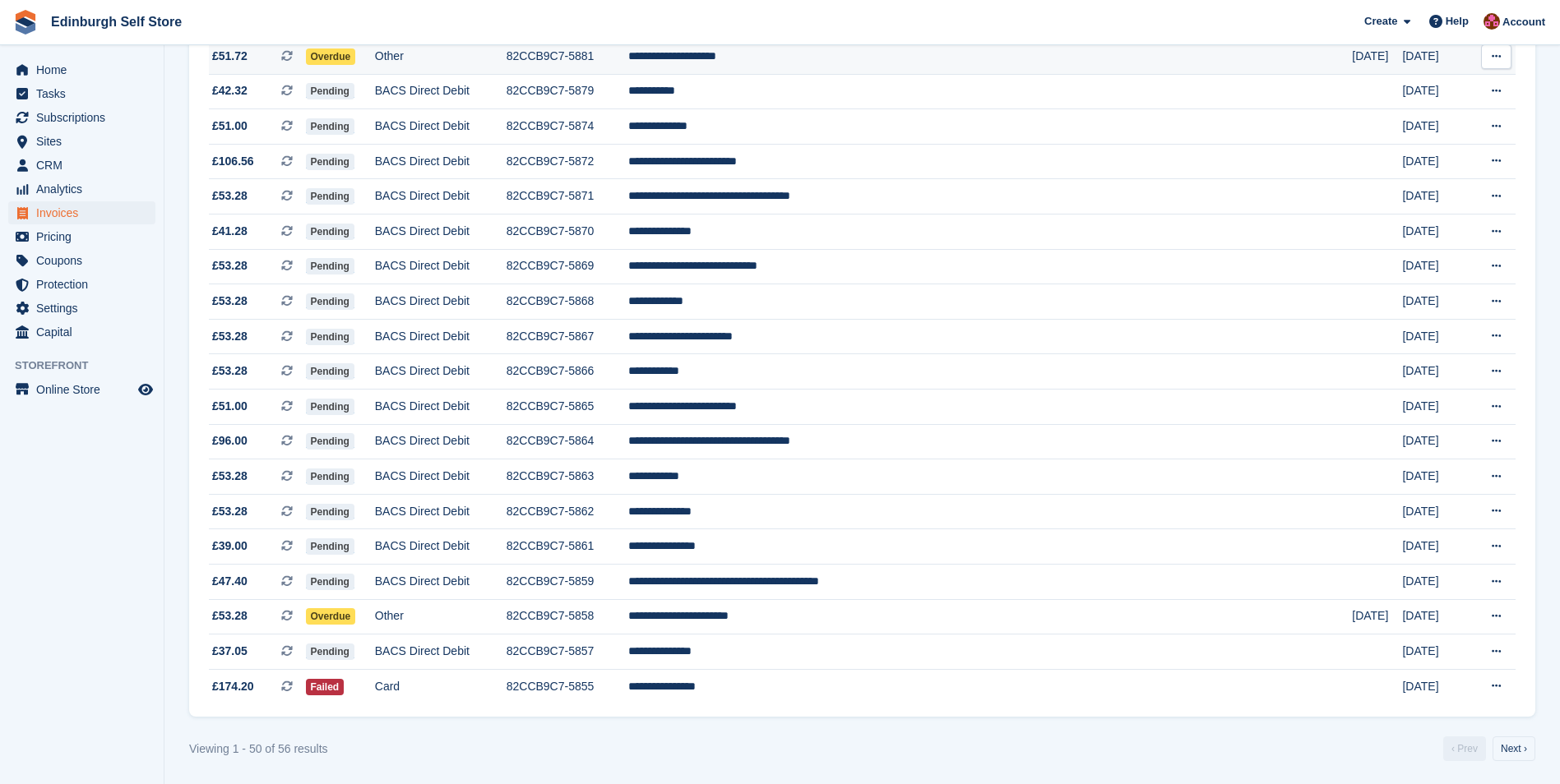
scroll to position [1323, 0]
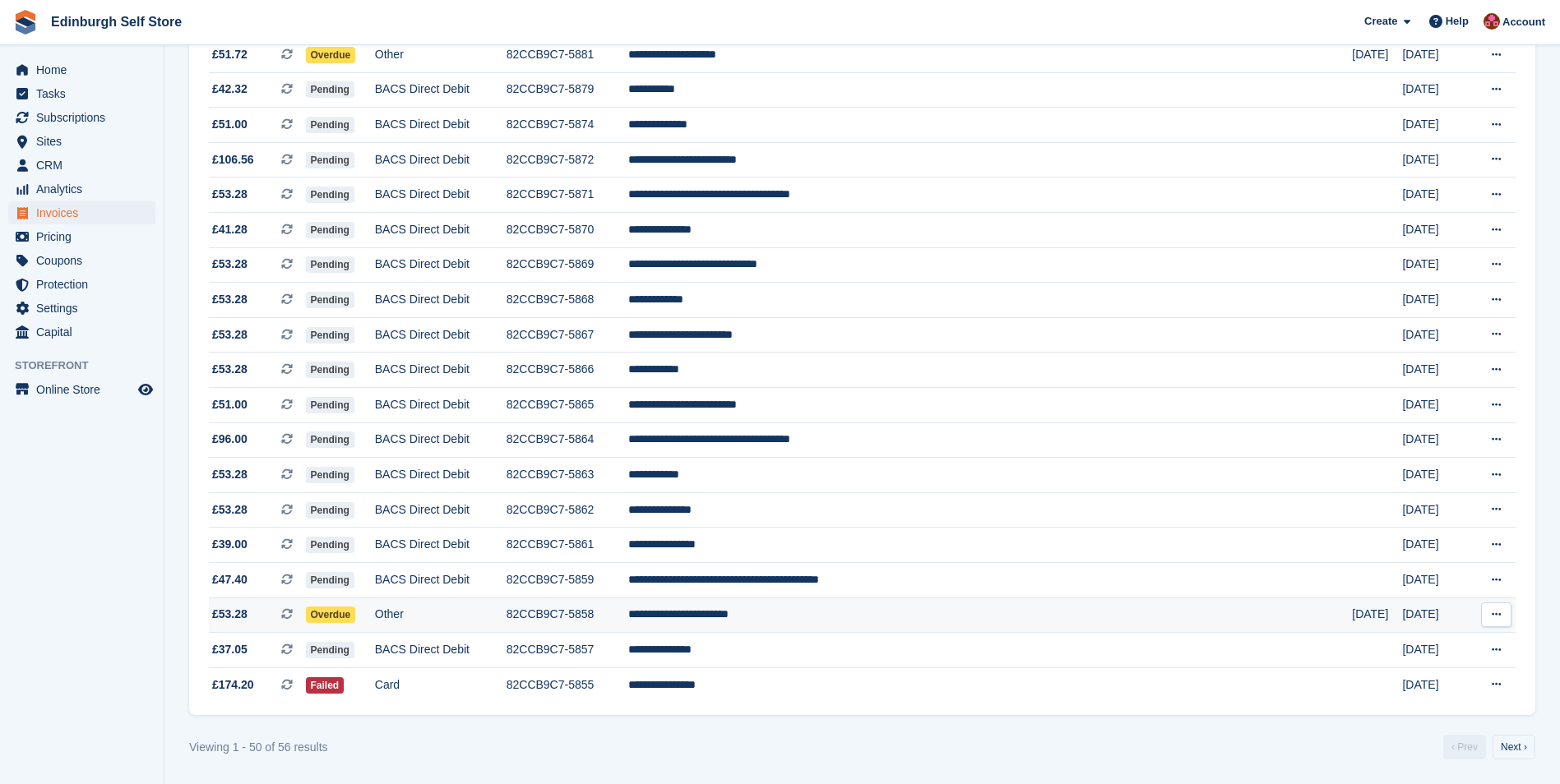
click at [833, 616] on td "**********" at bounding box center [990, 615] width 723 height 36
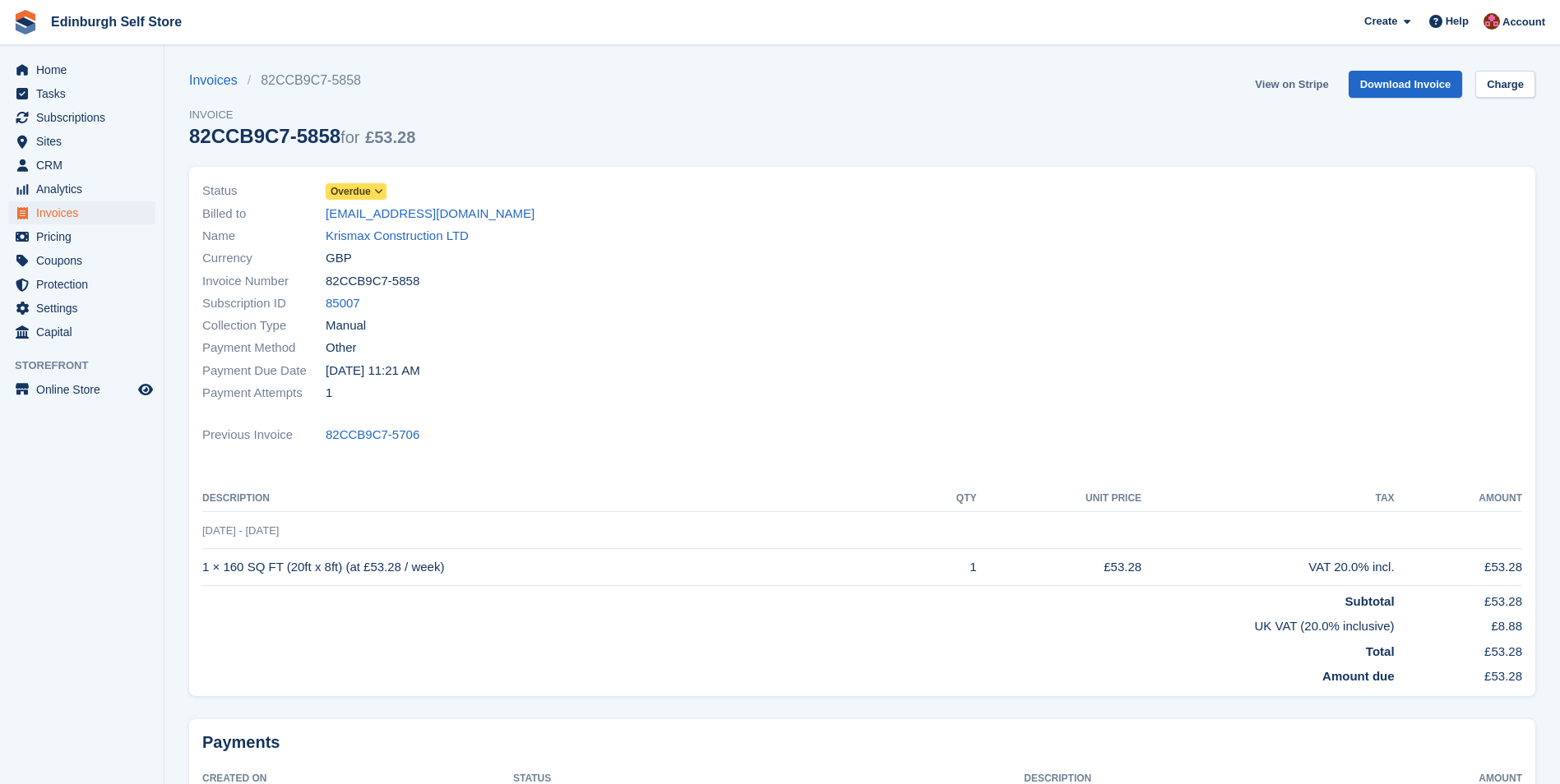
click at [1290, 83] on link "View on Stripe" at bounding box center [1291, 84] width 86 height 27
click at [82, 209] on span "Invoices" at bounding box center [85, 212] width 98 height 23
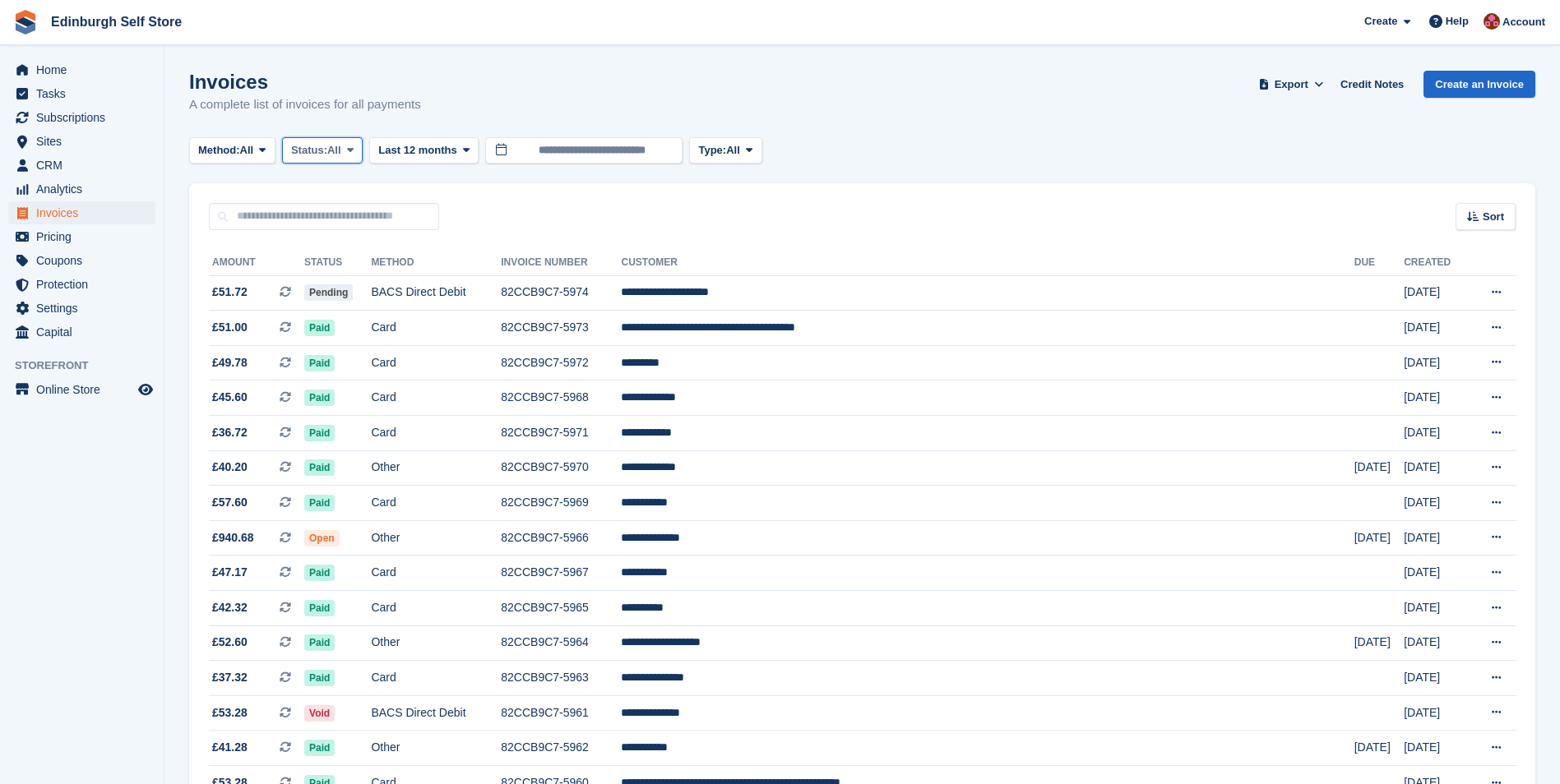
click at [353, 151] on icon at bounding box center [351, 150] width 7 height 10
click at [369, 275] on link "Open" at bounding box center [361, 278] width 143 height 30
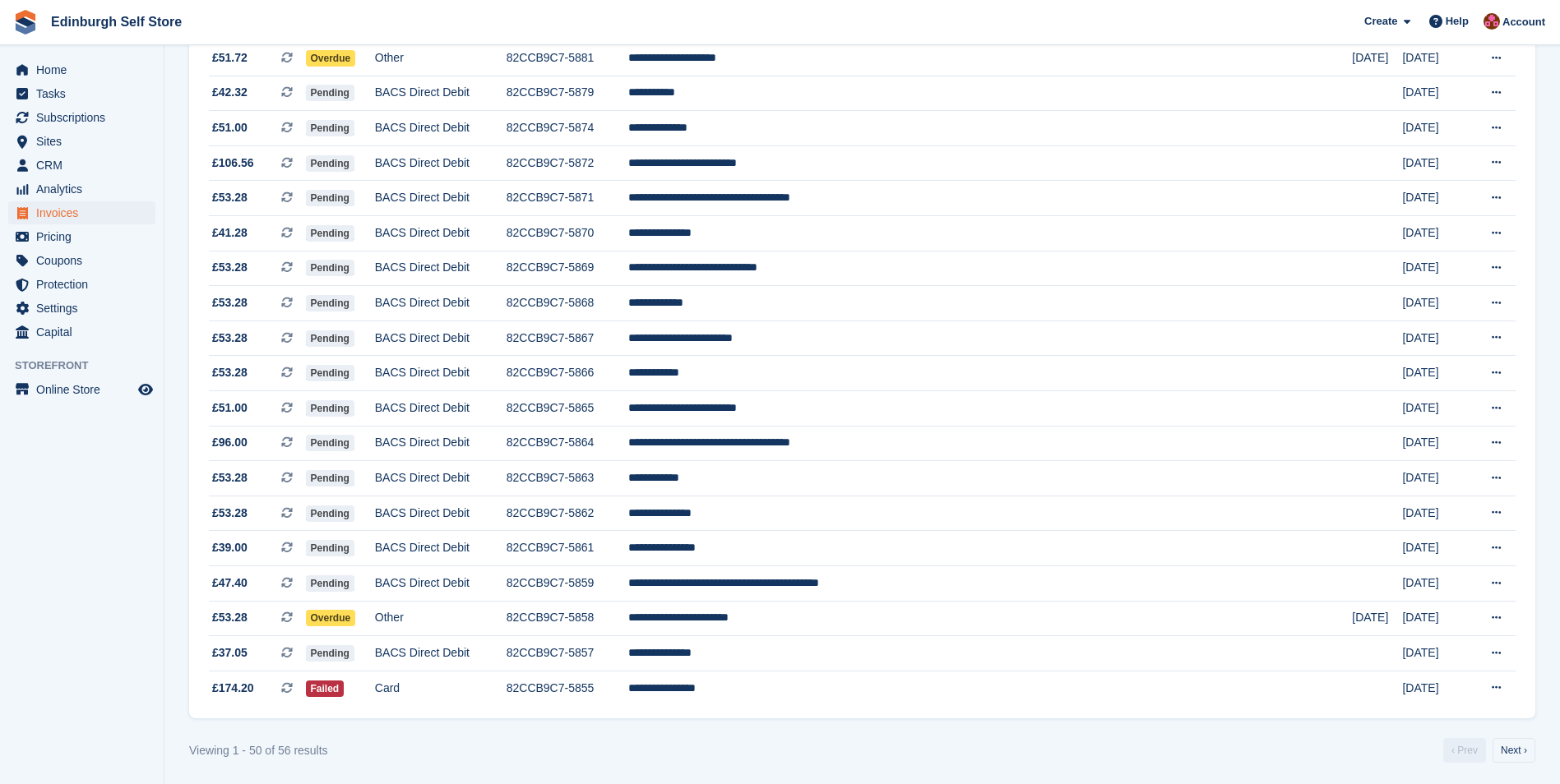
scroll to position [1323, 0]
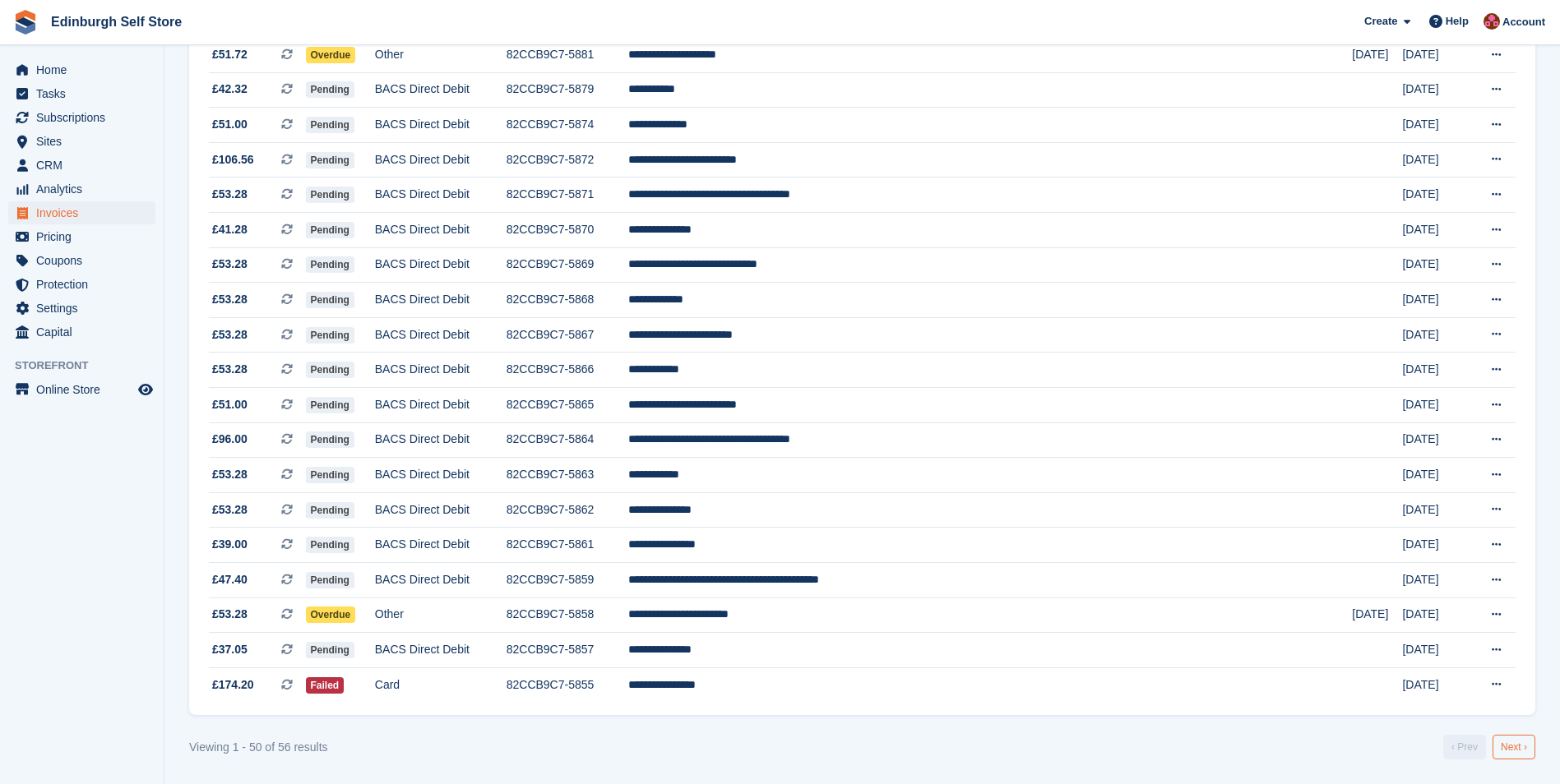
click at [1508, 754] on link "Next ›" at bounding box center [1514, 747] width 43 height 24
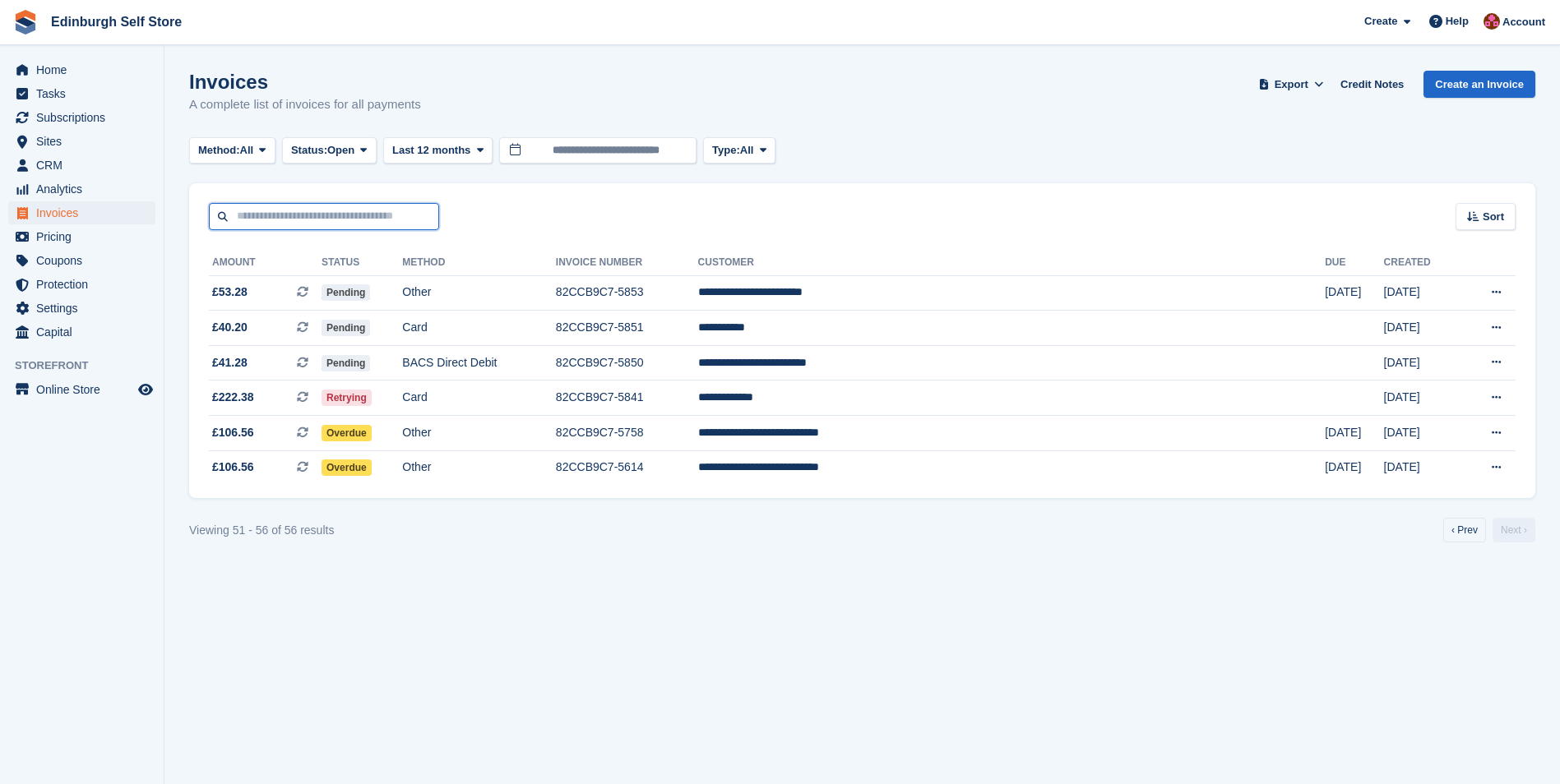
click at [325, 220] on input "text" at bounding box center [324, 216] width 231 height 27
type input "******"
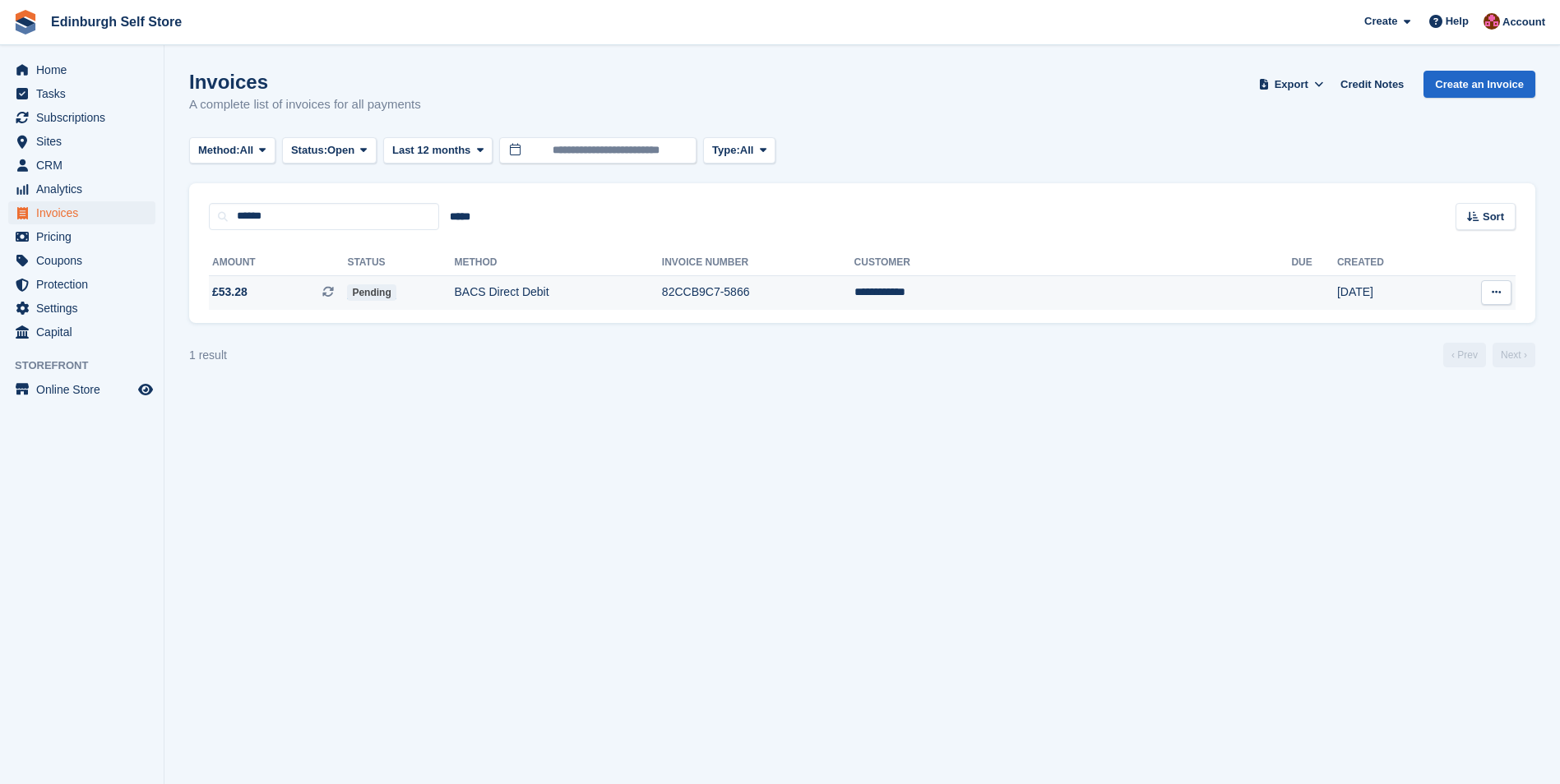
click at [589, 291] on td "BACS Direct Debit" at bounding box center [558, 293] width 207 height 35
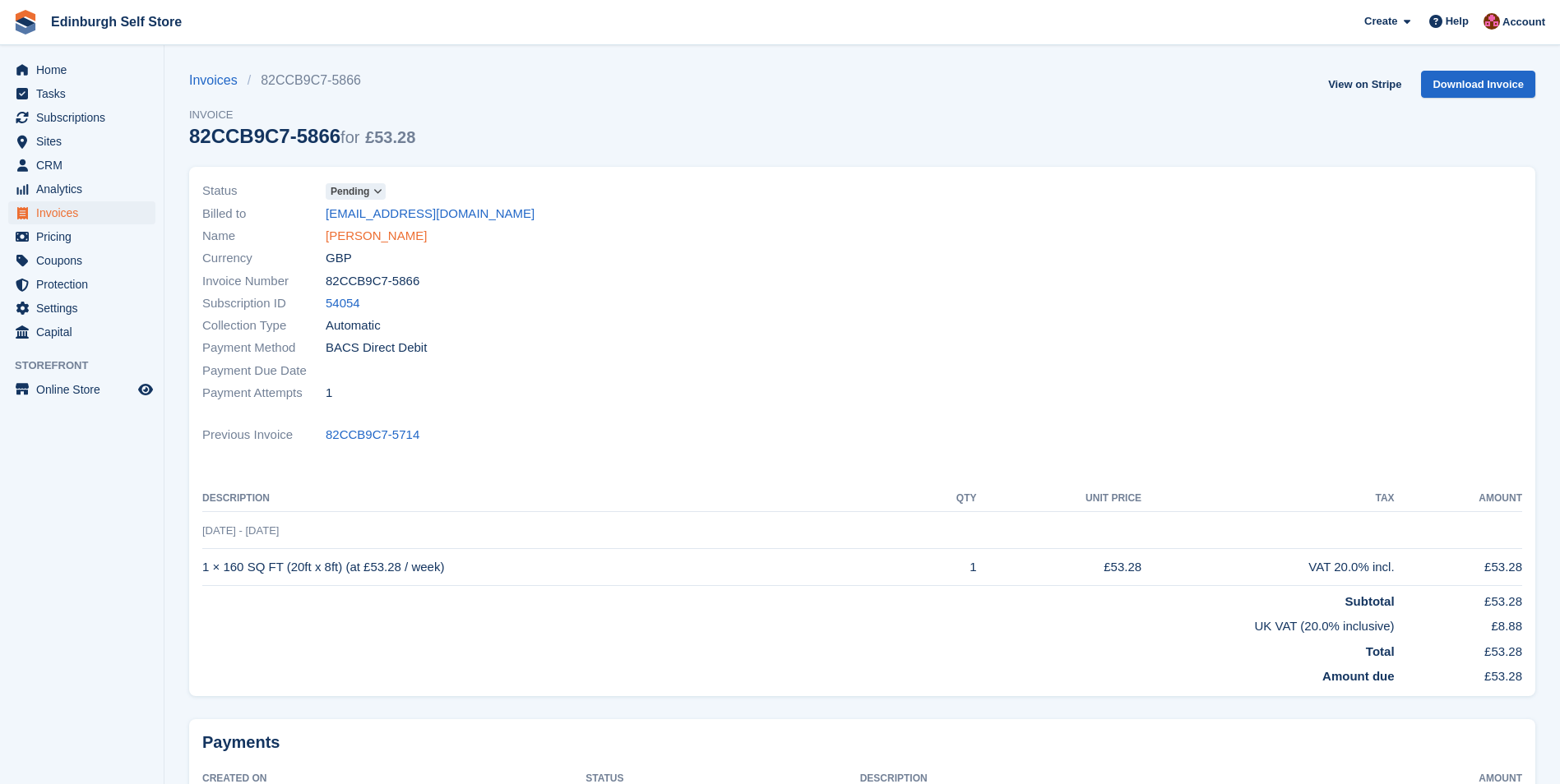
click at [388, 237] on link "[PERSON_NAME]" at bounding box center [376, 237] width 101 height 19
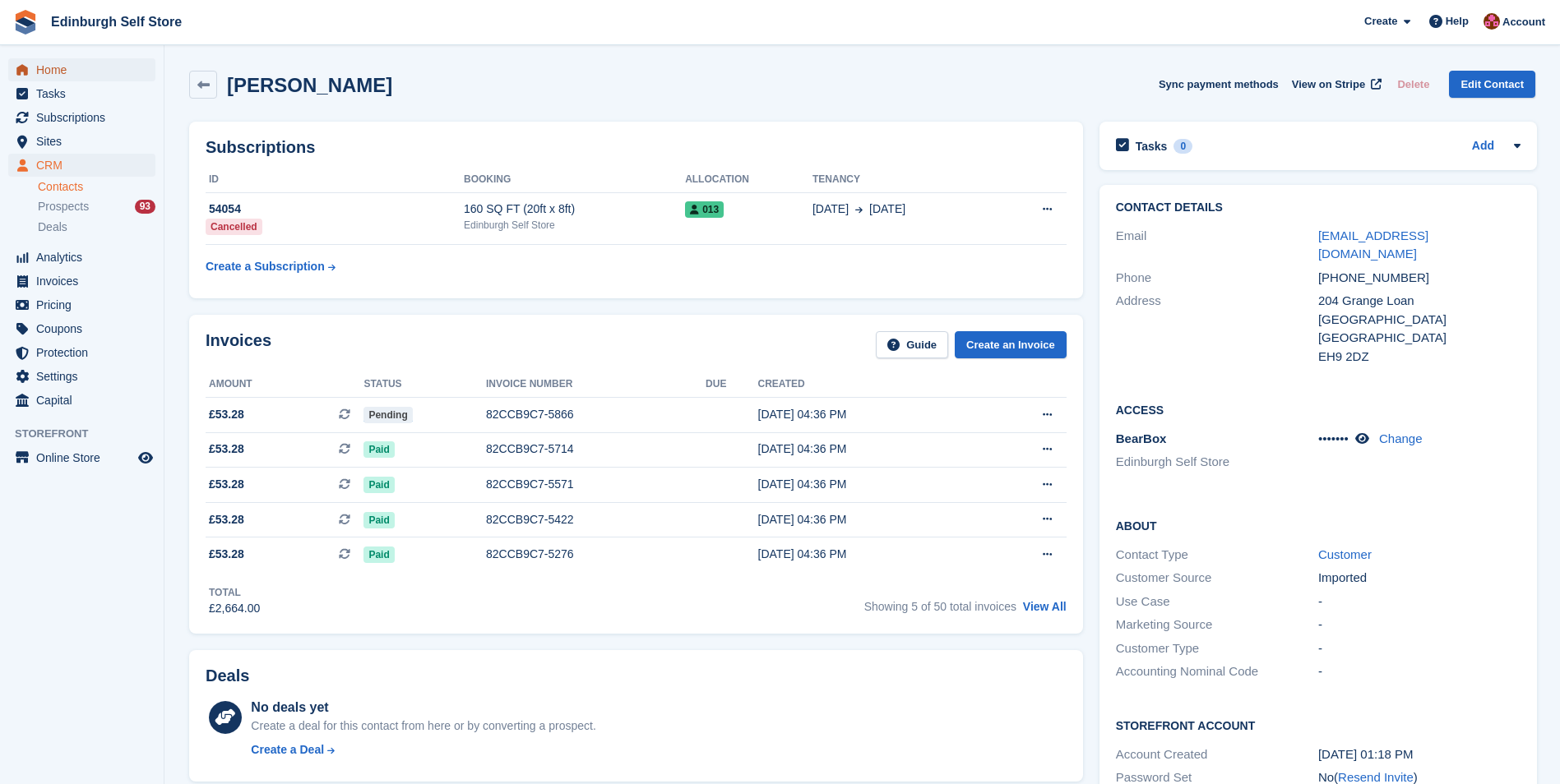
drag, startPoint x: 48, startPoint y: 70, endPoint x: 163, endPoint y: 165, distance: 149.2
click at [49, 70] on span "Home" at bounding box center [85, 70] width 98 height 23
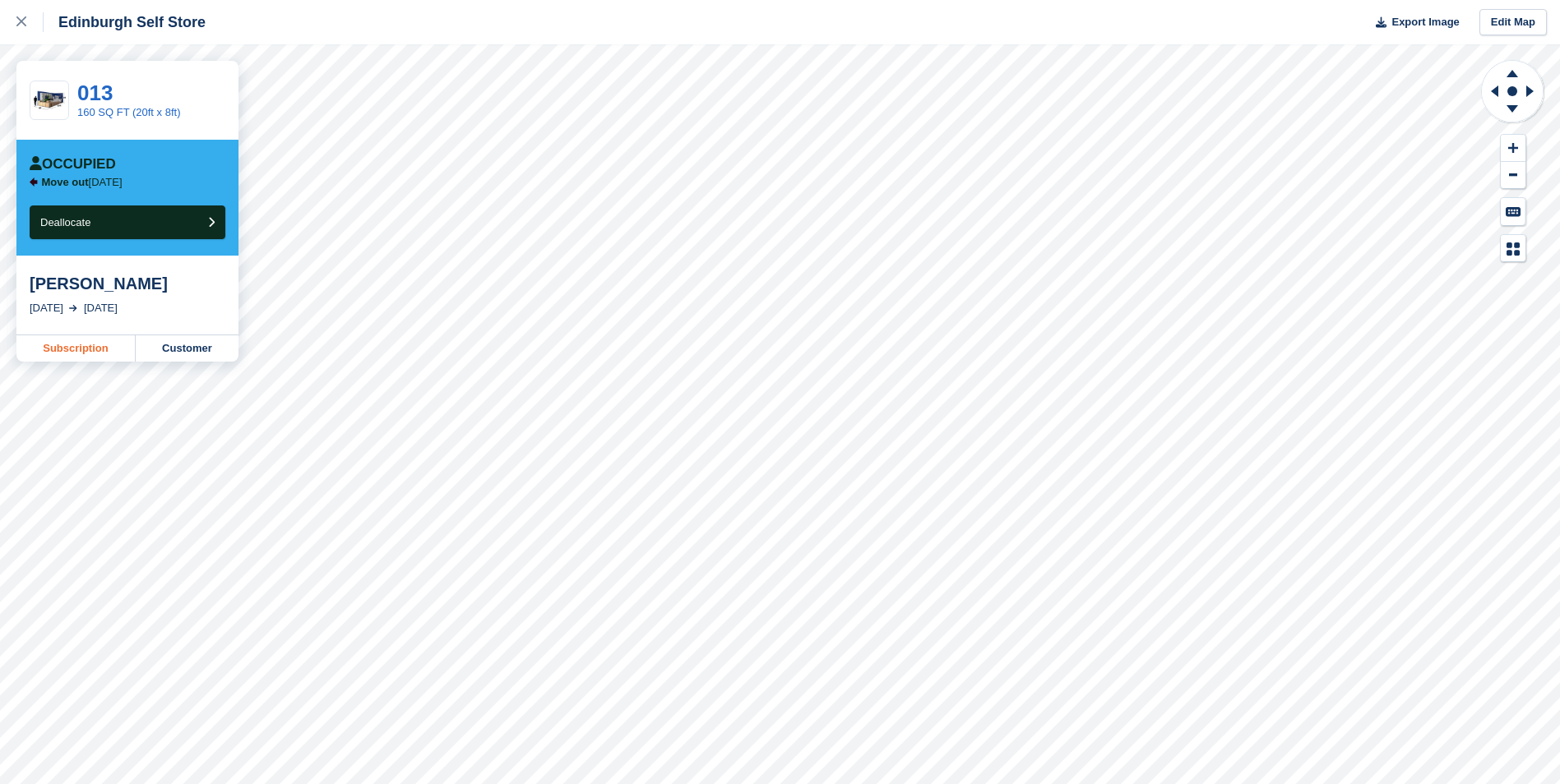
click at [67, 345] on link "Subscription" at bounding box center [76, 348] width 119 height 26
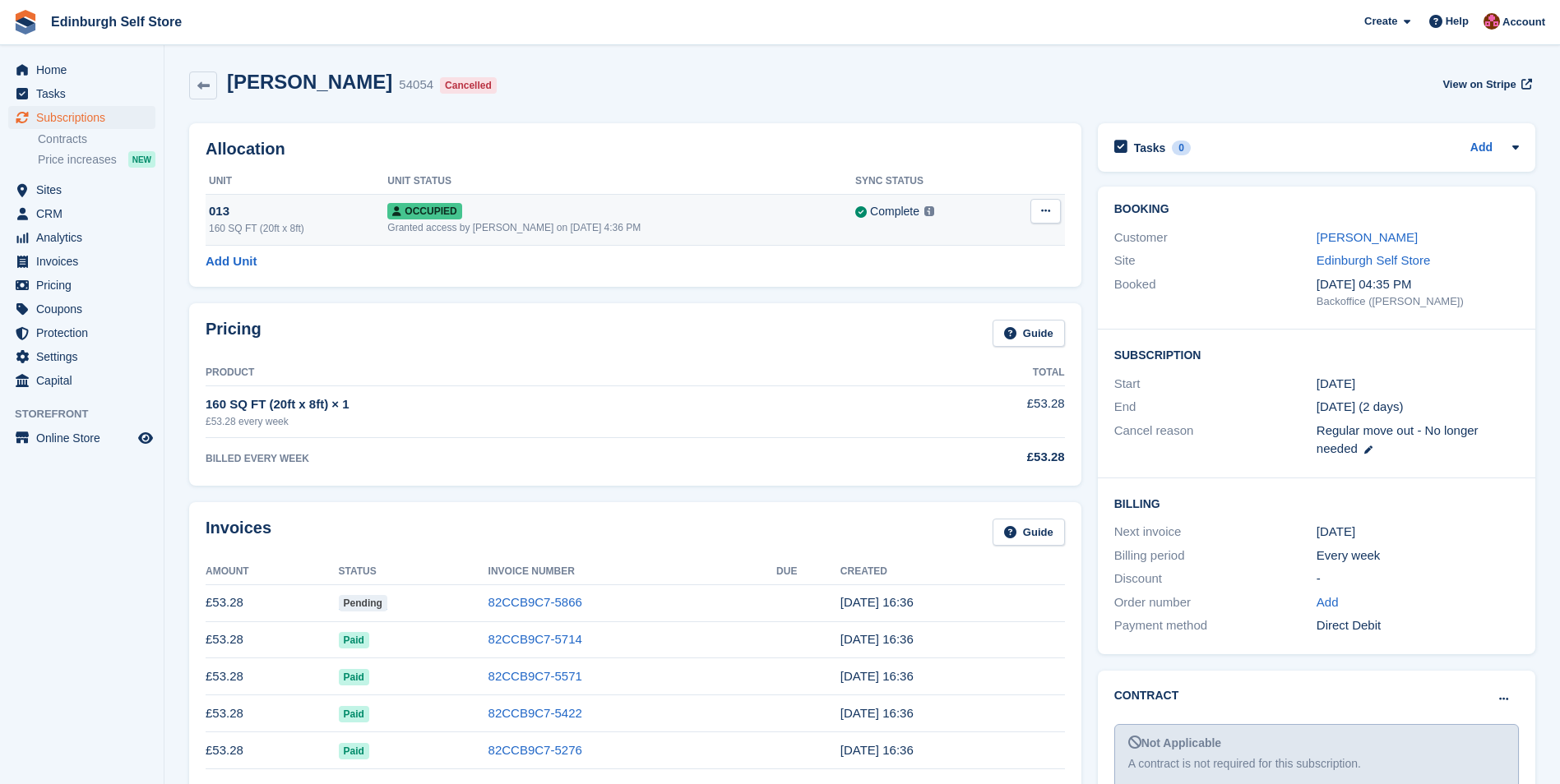
click at [1054, 209] on button at bounding box center [1046, 211] width 30 height 24
click at [963, 276] on p "Deallocate" at bounding box center [982, 278] width 143 height 22
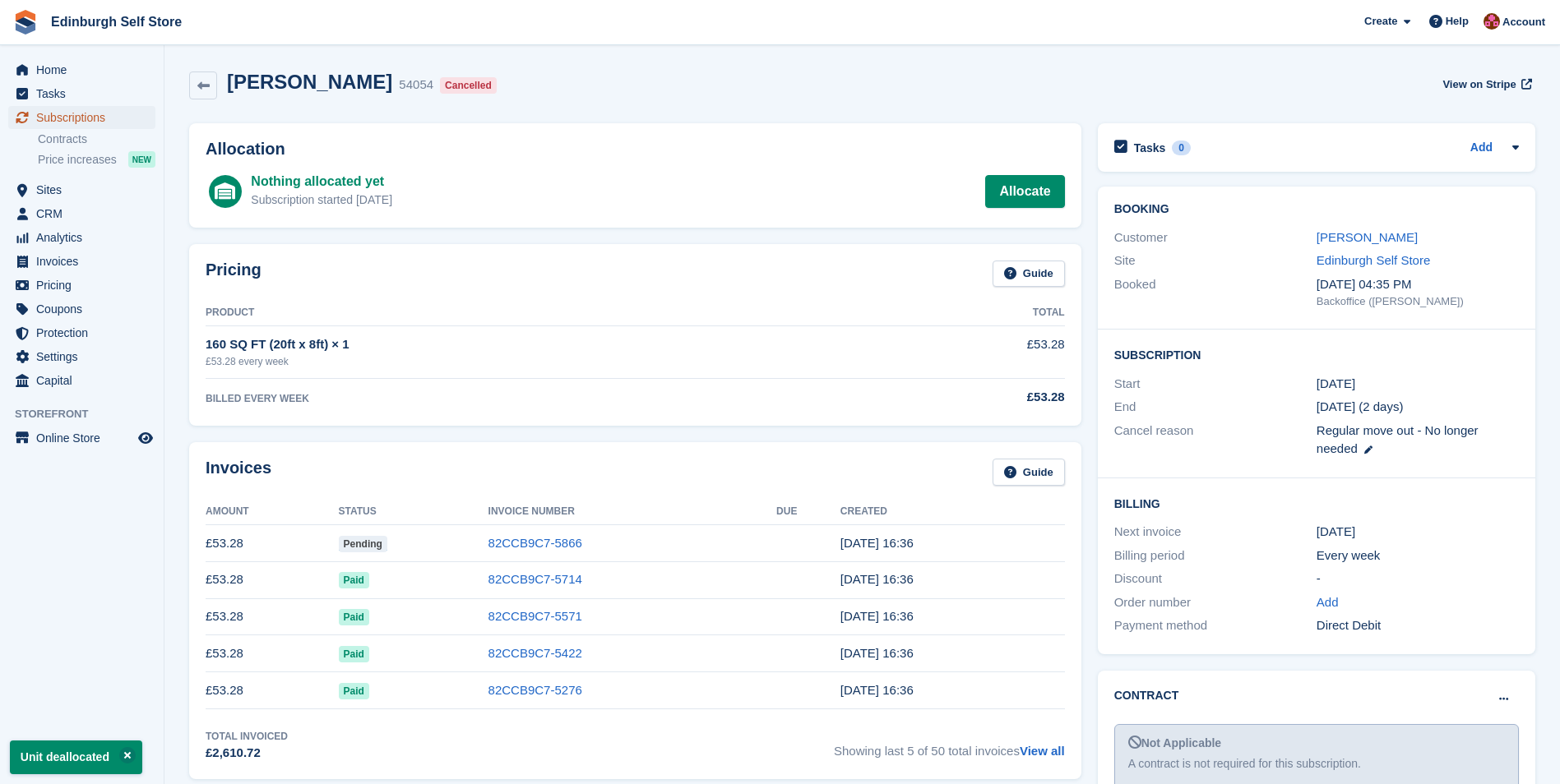
click at [51, 113] on span "Subscriptions" at bounding box center [85, 117] width 98 height 23
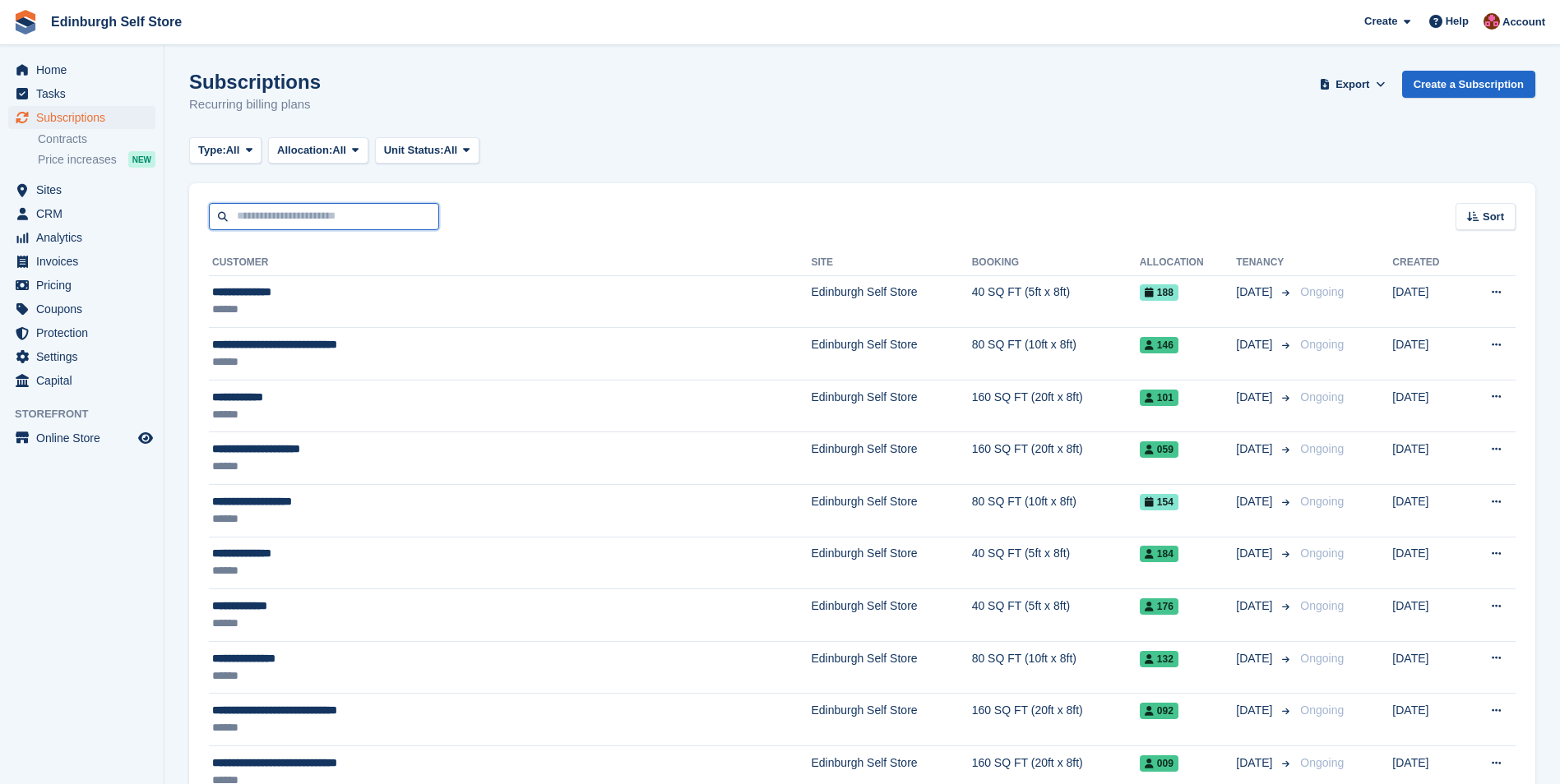
click at [287, 211] on input "text" at bounding box center [324, 216] width 231 height 27
type input "****"
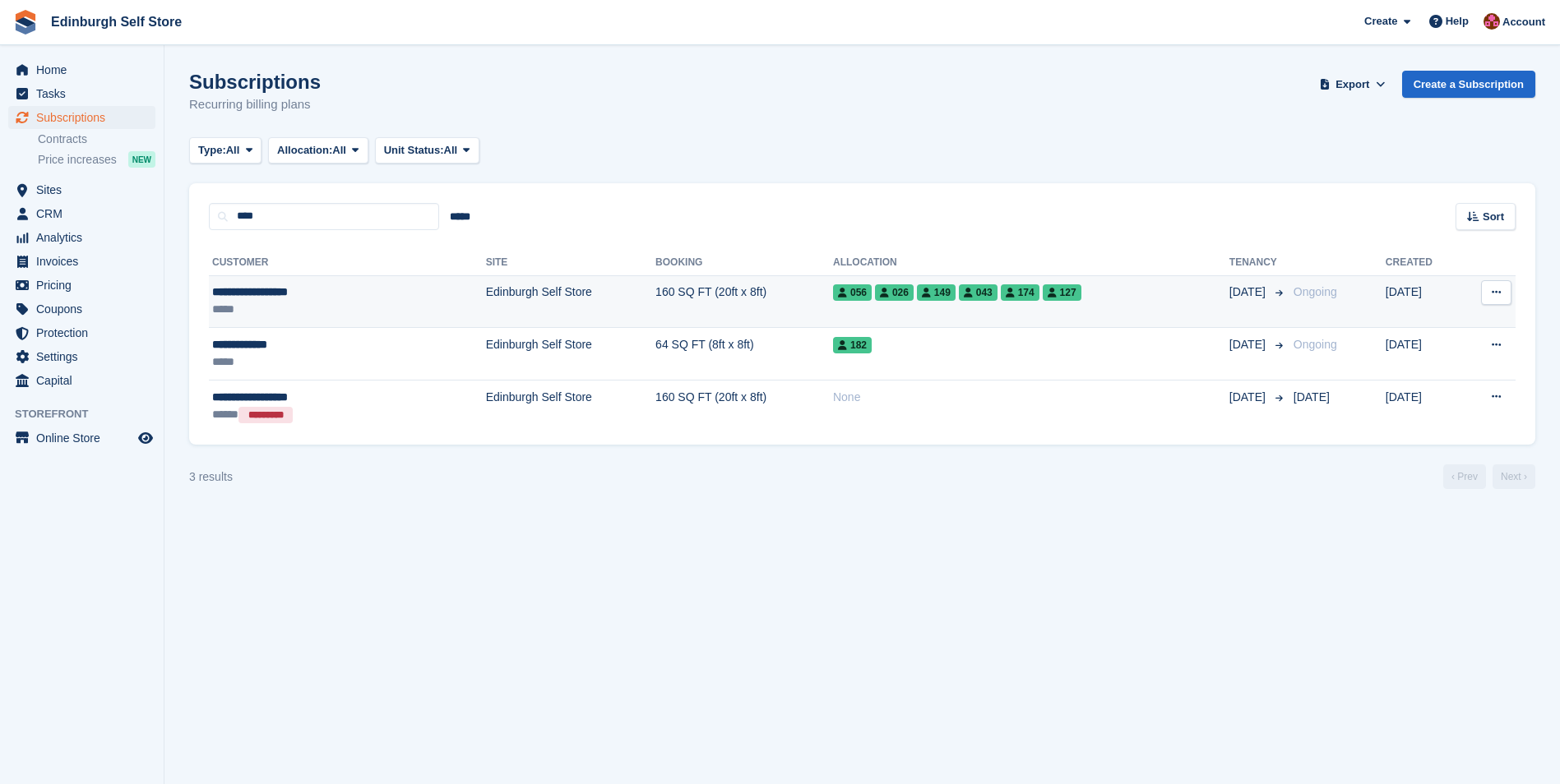
click at [656, 299] on td "160 SQ FT (20ft x 8ft)" at bounding box center [744, 302] width 178 height 52
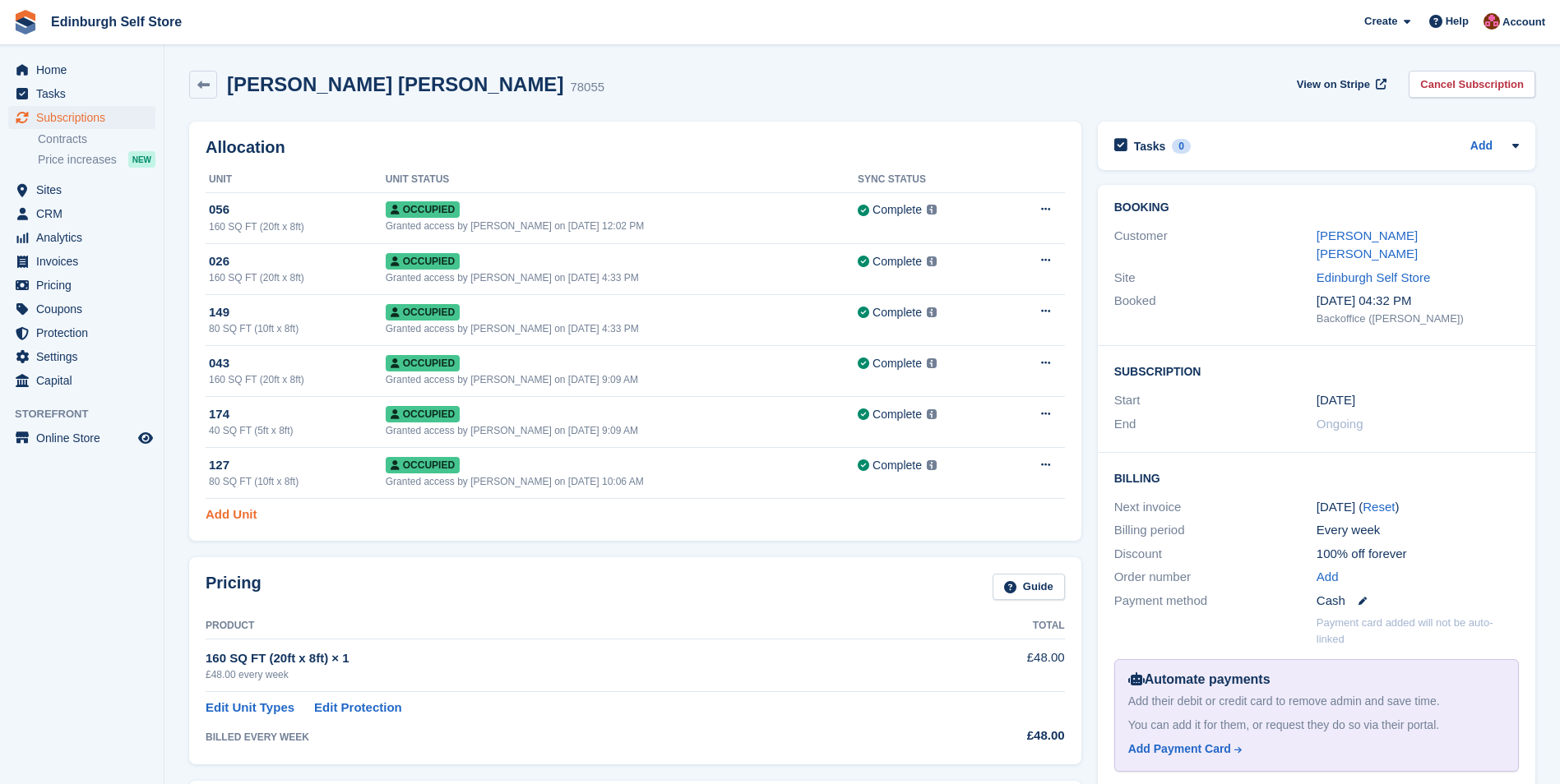
click at [229, 513] on link "Add Unit" at bounding box center [231, 515] width 51 height 19
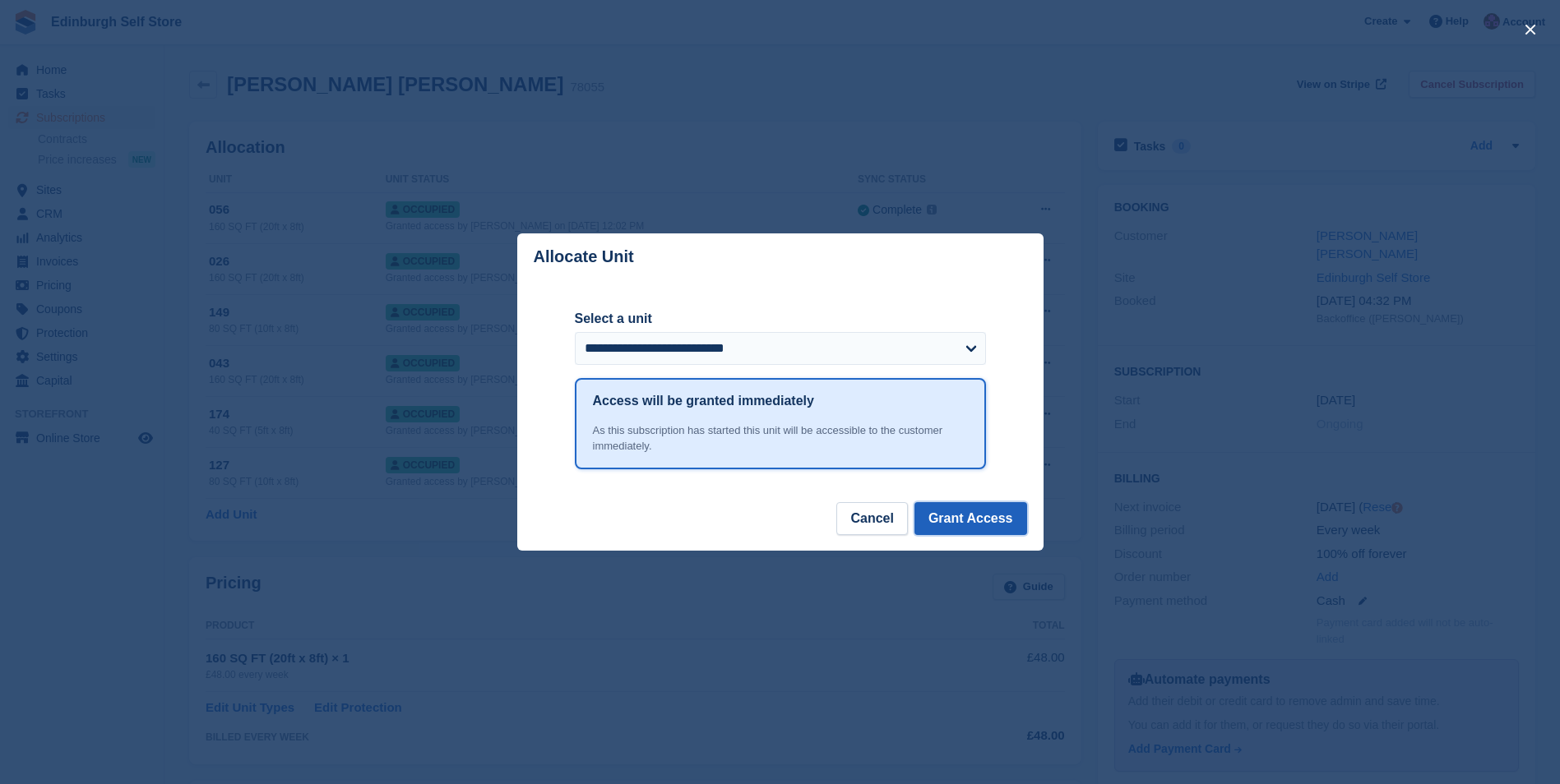
click at [980, 520] on button "Grant Access" at bounding box center [971, 519] width 112 height 33
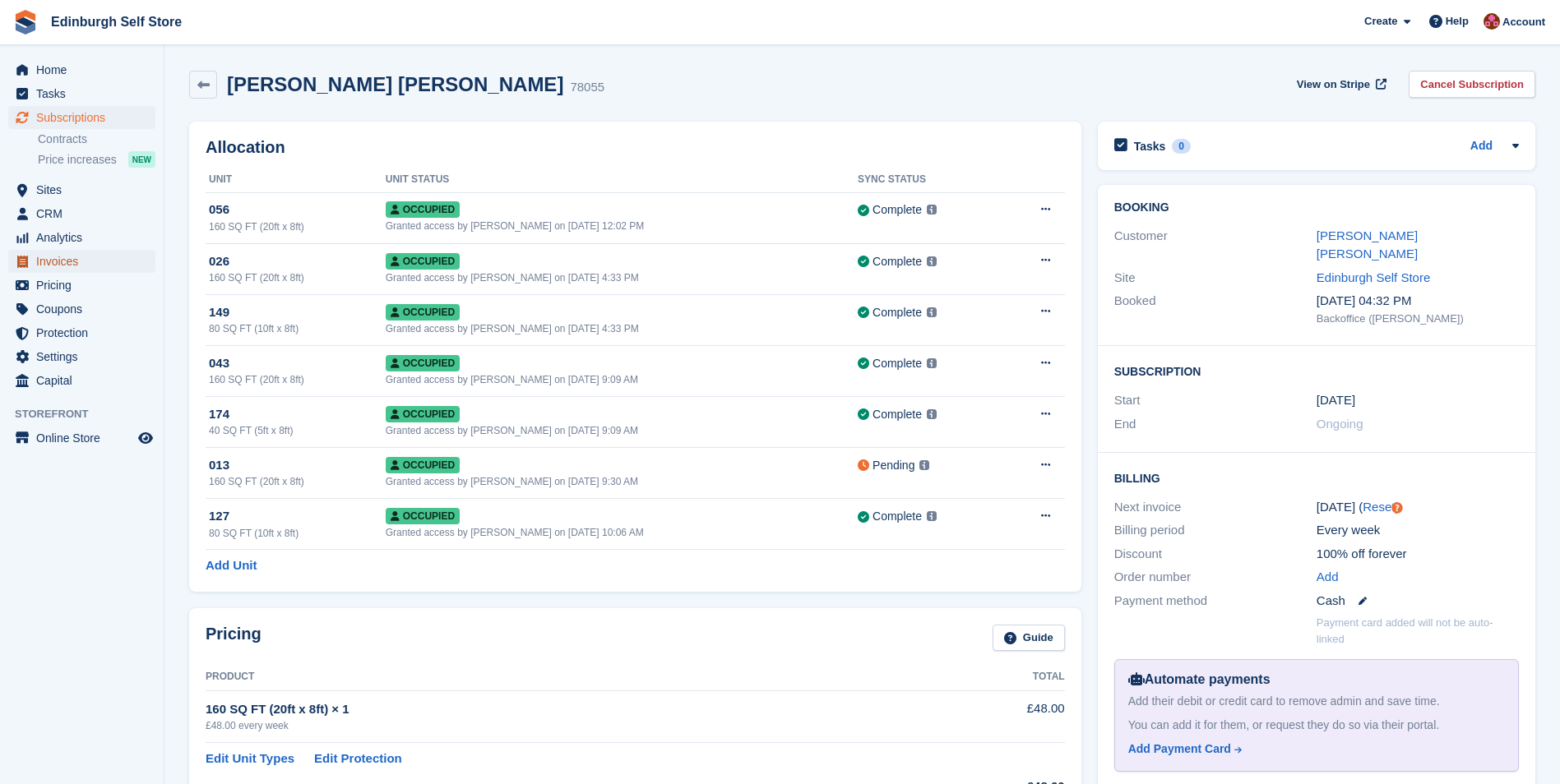
click at [79, 261] on span "Invoices" at bounding box center [85, 261] width 98 height 23
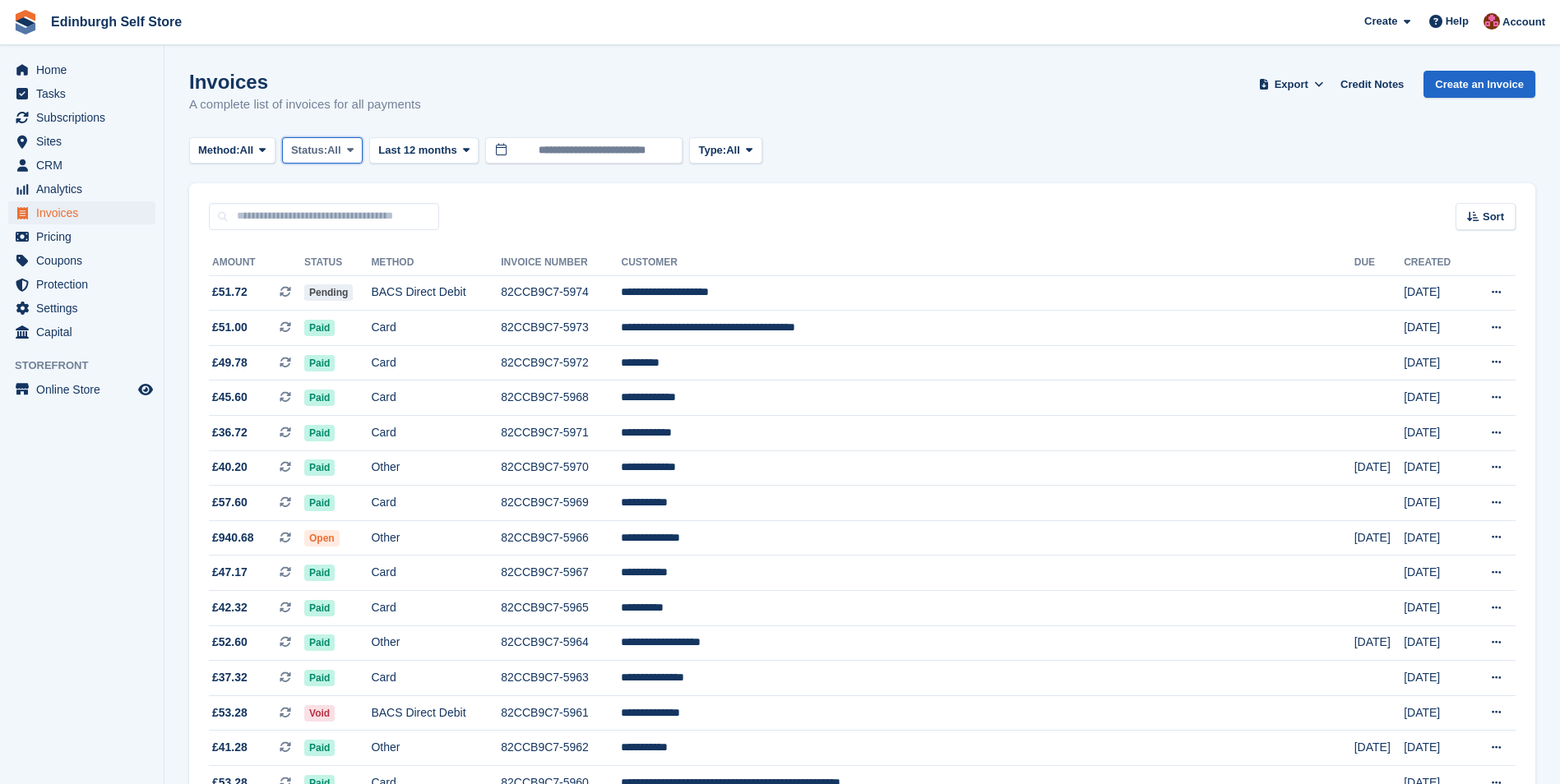
click at [353, 151] on icon at bounding box center [351, 150] width 7 height 10
click at [347, 287] on link "Open" at bounding box center [361, 278] width 143 height 30
